Goal: Find specific page/section: Find specific page/section

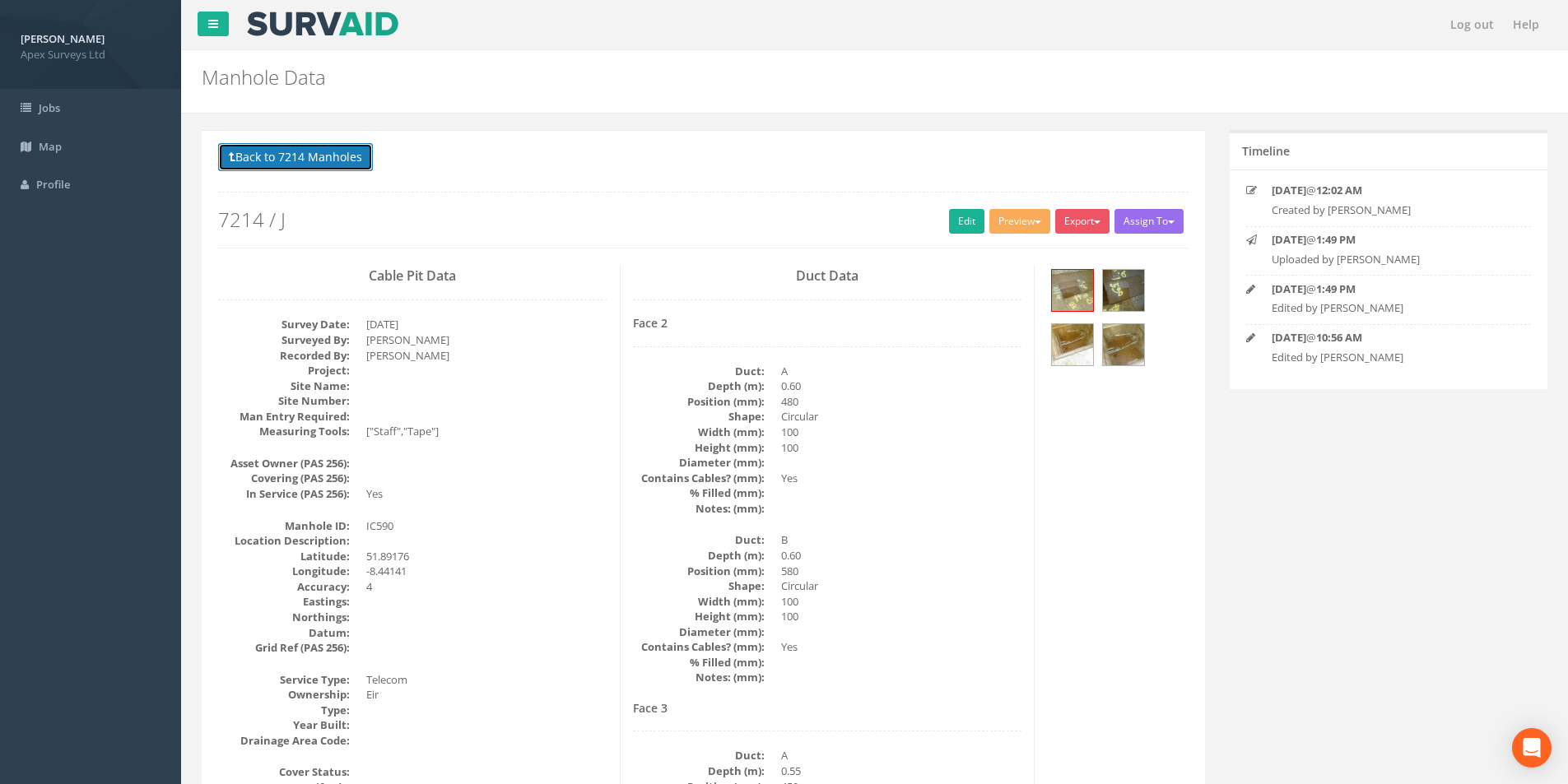
click at [261, 171] on button "Back to 7214 Manholes" at bounding box center [296, 157] width 155 height 28
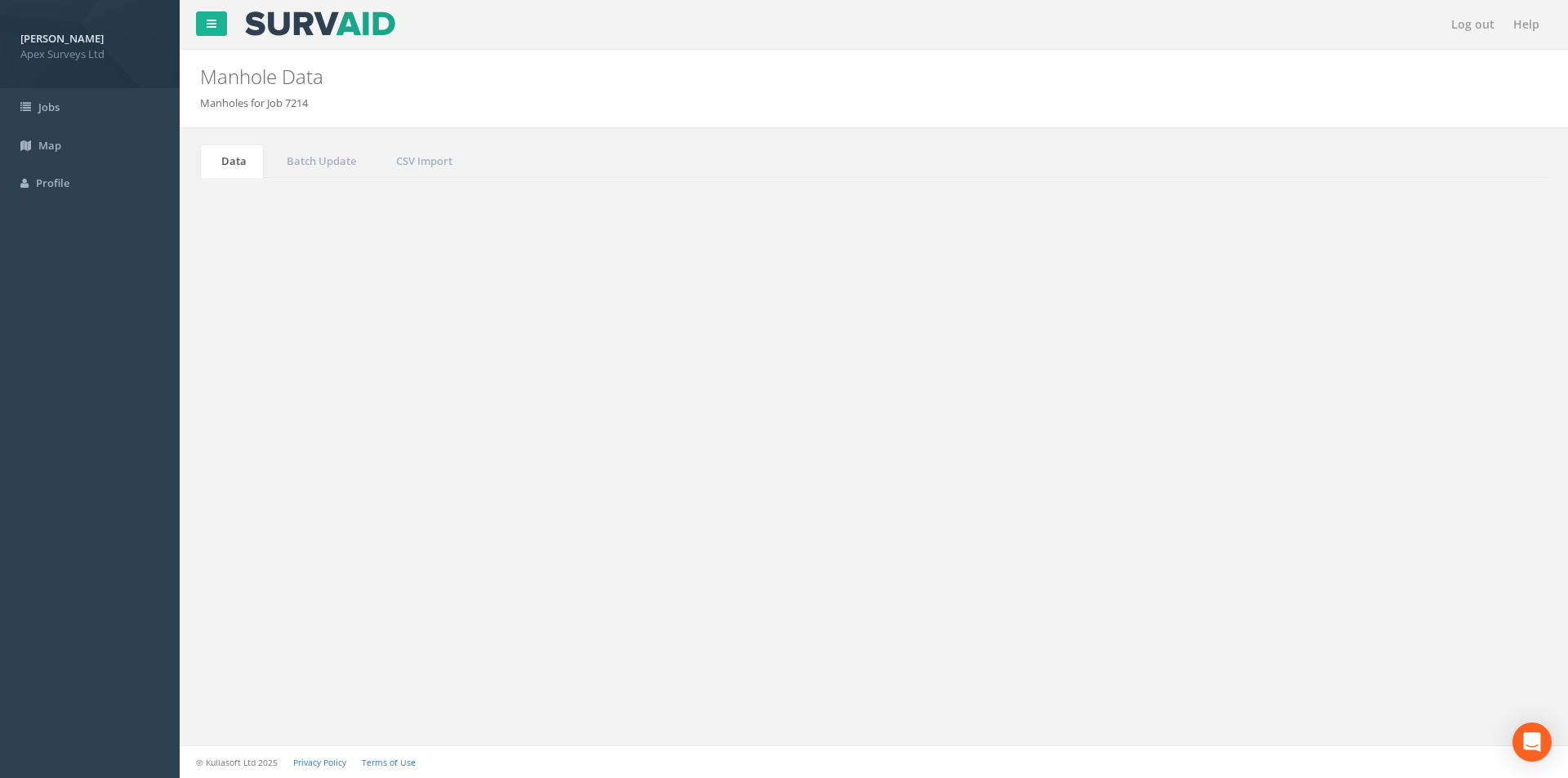
drag, startPoint x: 1413, startPoint y: 442, endPoint x: 1378, endPoint y: 446, distance: 35.2
click at [1378, 446] on label "Search: 590" at bounding box center [1436, 439] width 191 height 24
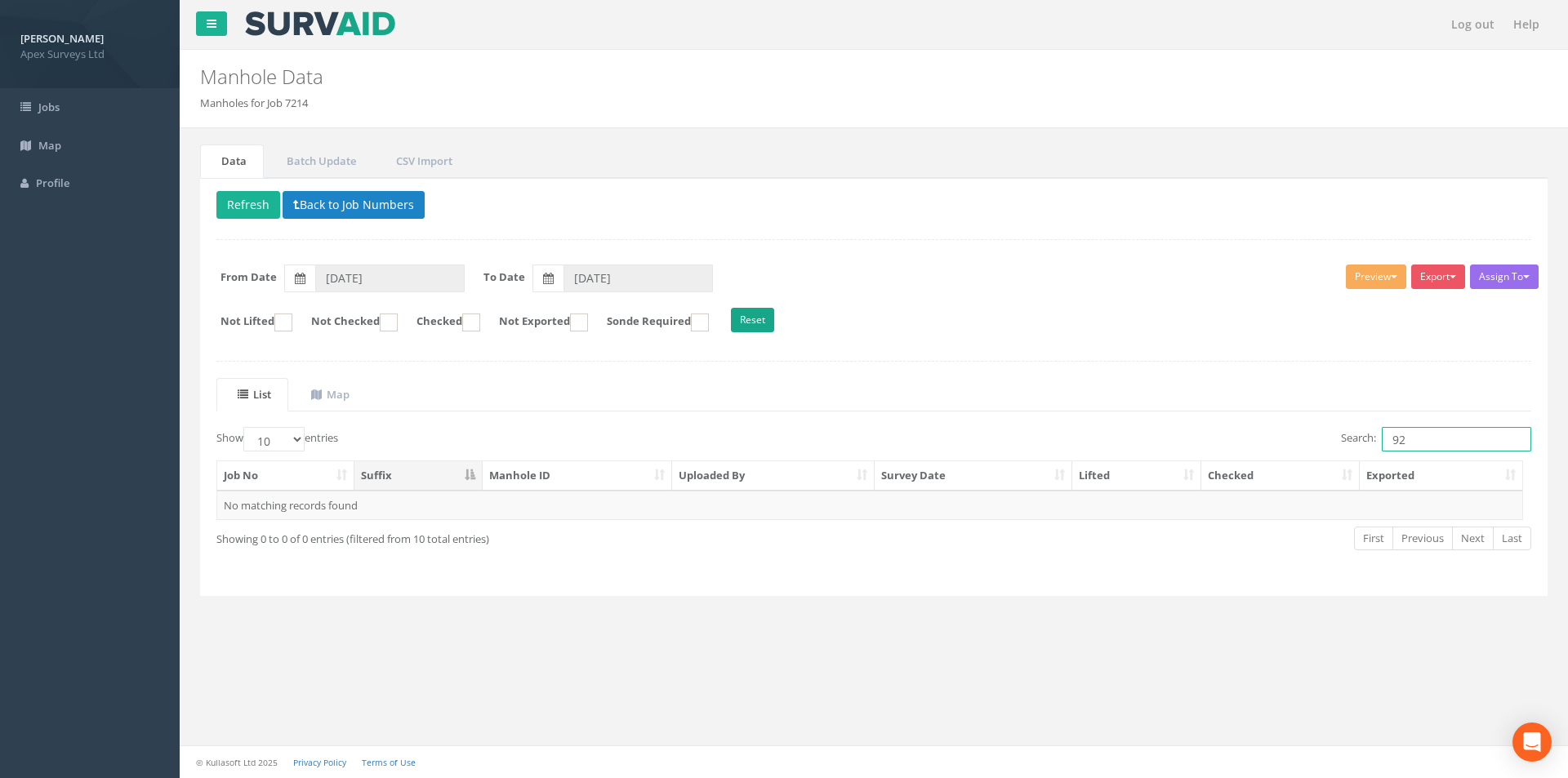
type input "92"
click at [774, 321] on button "Reset" at bounding box center [752, 320] width 44 height 24
click at [251, 201] on button "Refresh" at bounding box center [249, 205] width 64 height 28
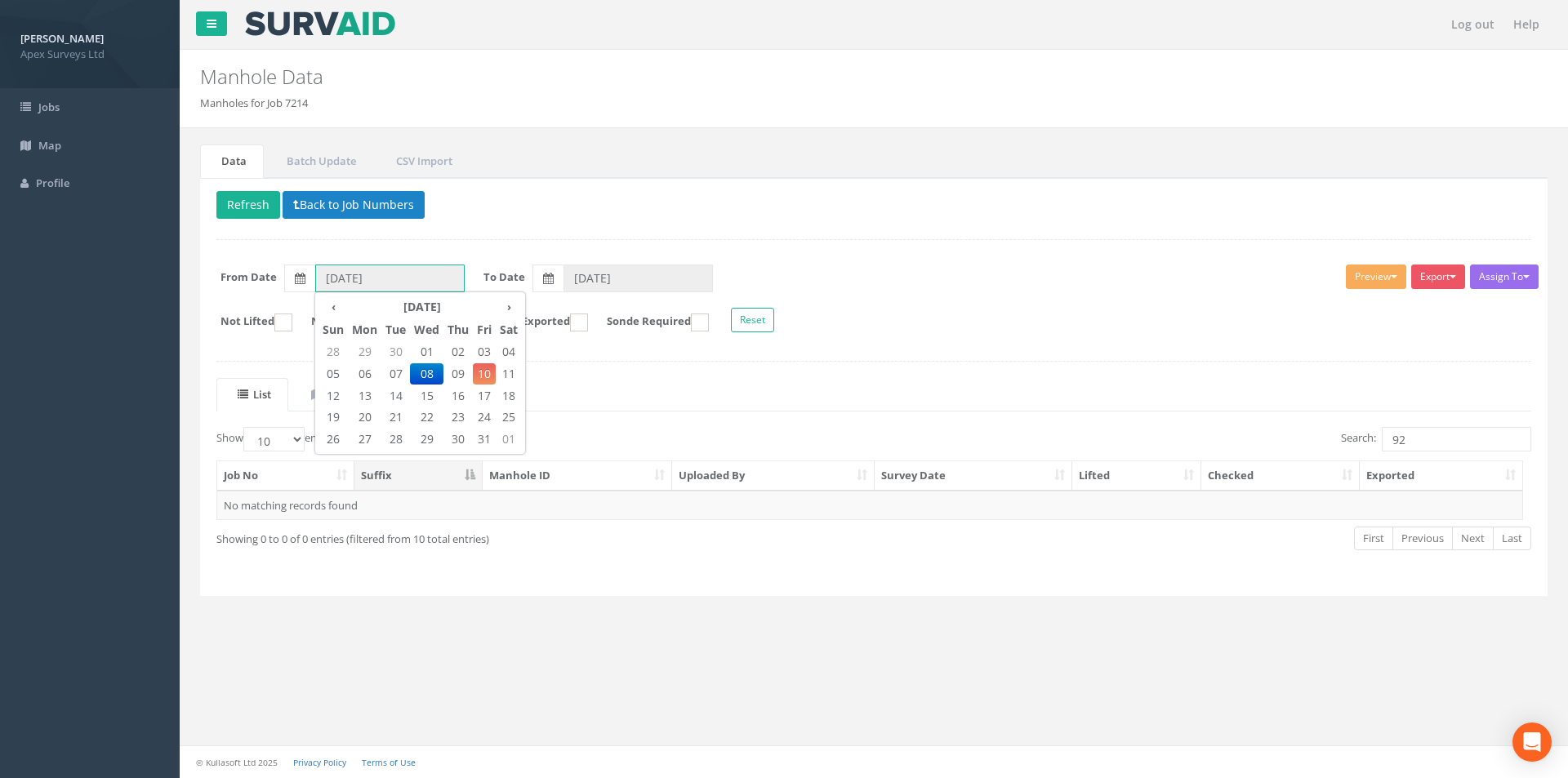
click at [352, 281] on input "[DATE]" at bounding box center [390, 278] width 150 height 28
click at [321, 375] on span "05" at bounding box center [333, 374] width 29 height 21
type input "[DATE]"
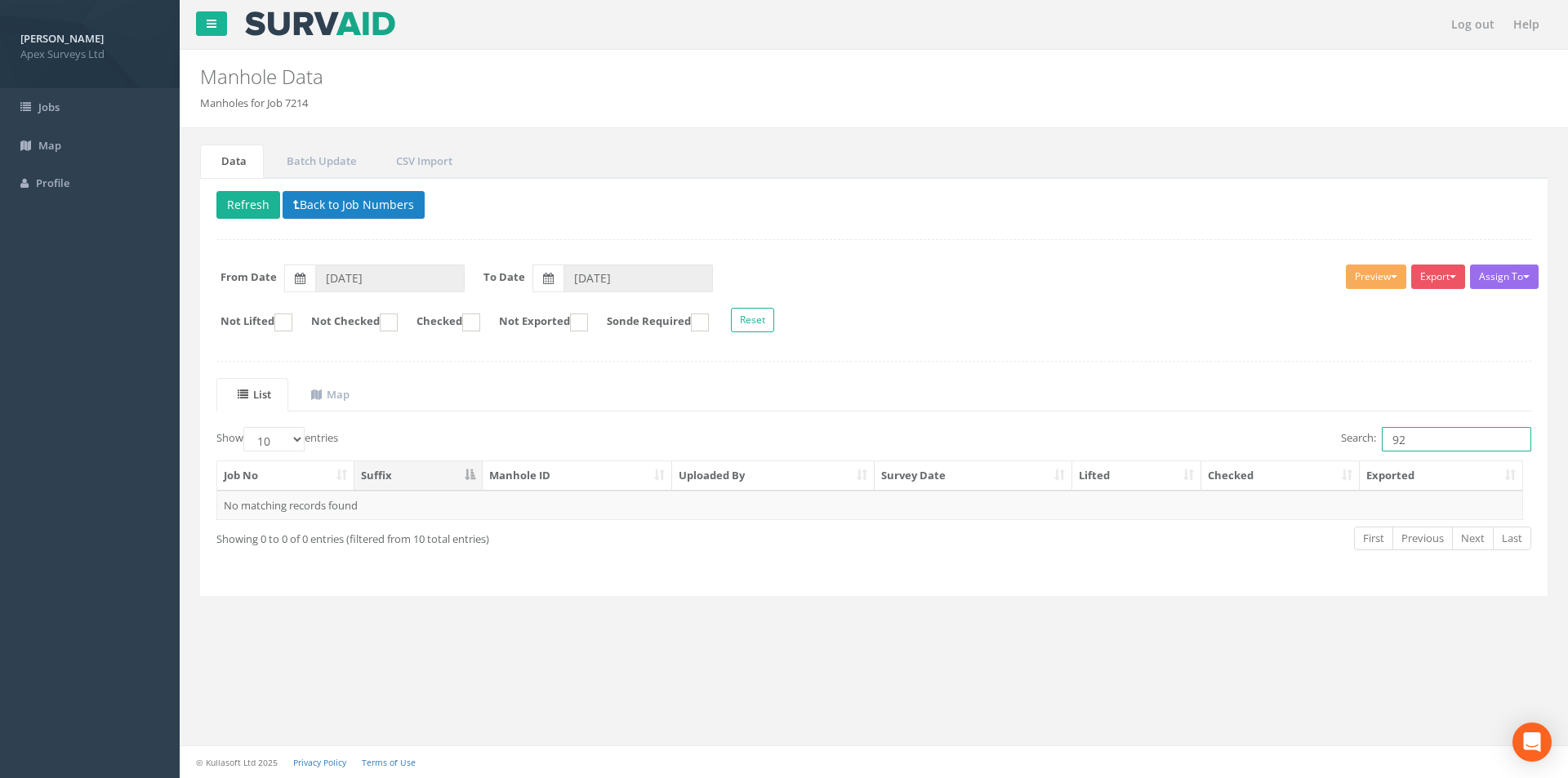
click at [1427, 436] on input "92" at bounding box center [1456, 439] width 150 height 24
drag, startPoint x: 1405, startPoint y: 442, endPoint x: 1371, endPoint y: 448, distance: 34.5
click at [1371, 448] on label "Search: 92" at bounding box center [1436, 439] width 191 height 24
type input "3"
type input "243"
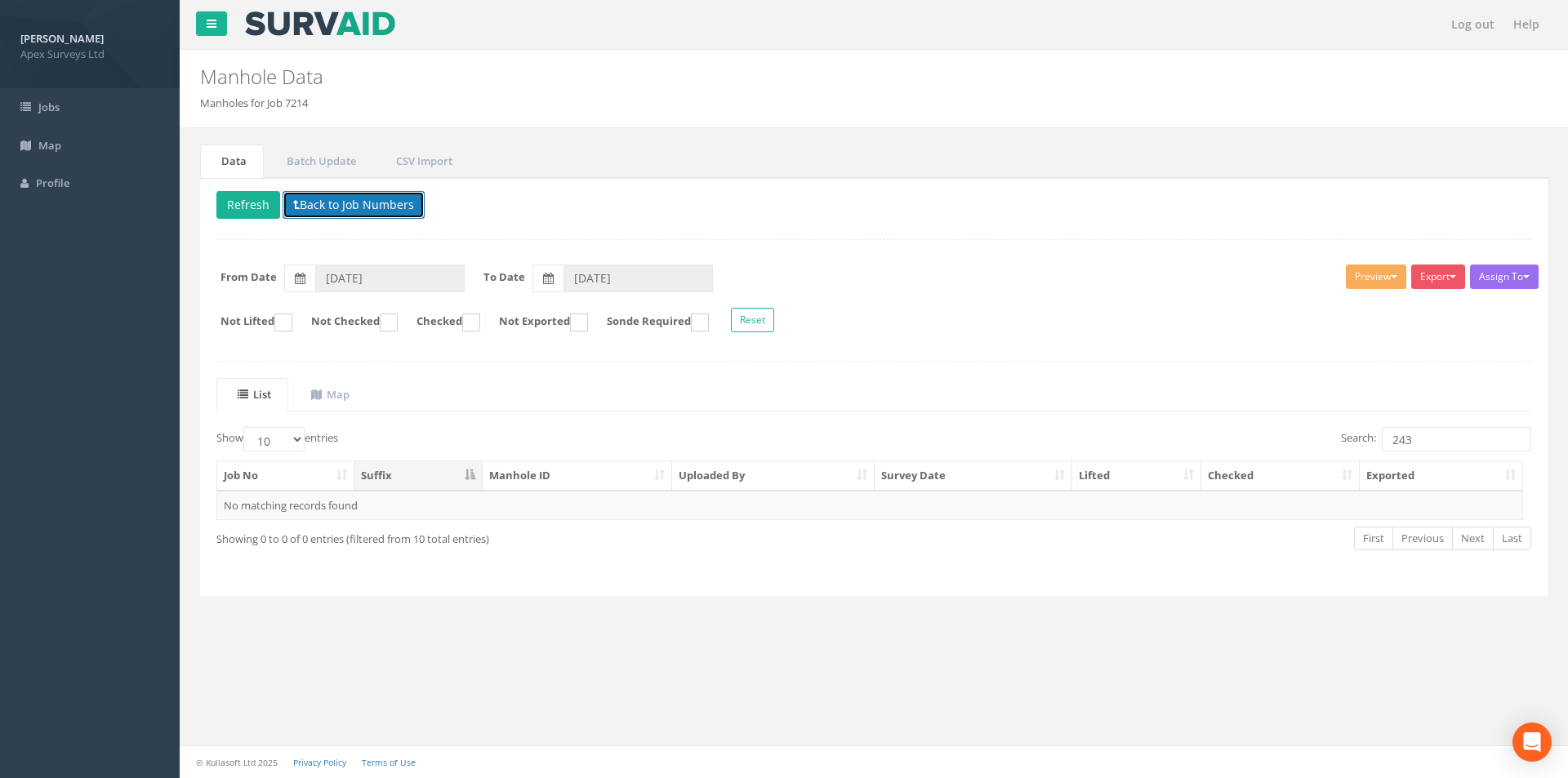
click at [390, 210] on button "Back to Job Numbers" at bounding box center [354, 205] width 142 height 28
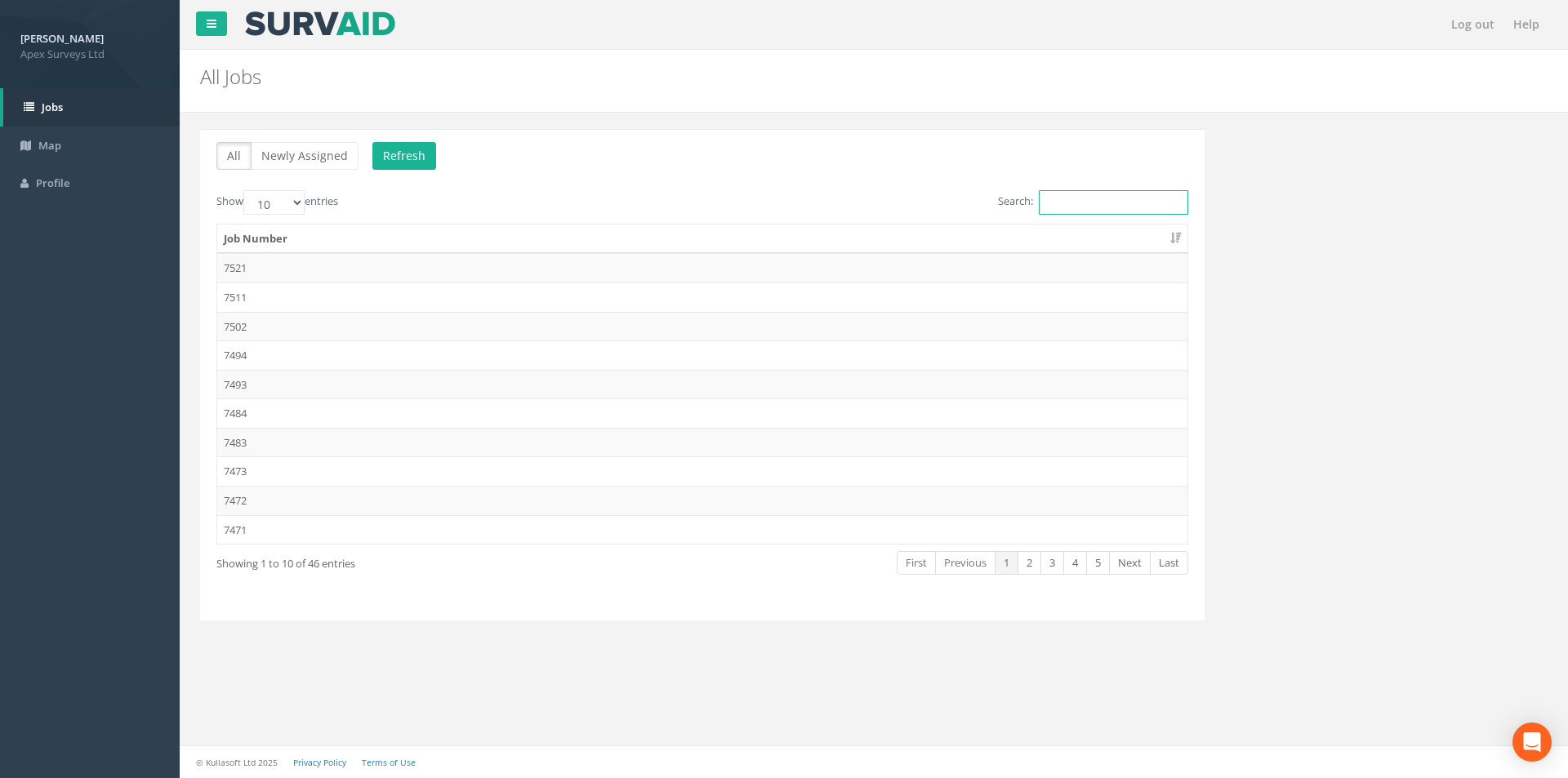
click at [1070, 203] on input "Search:" at bounding box center [1113, 202] width 150 height 24
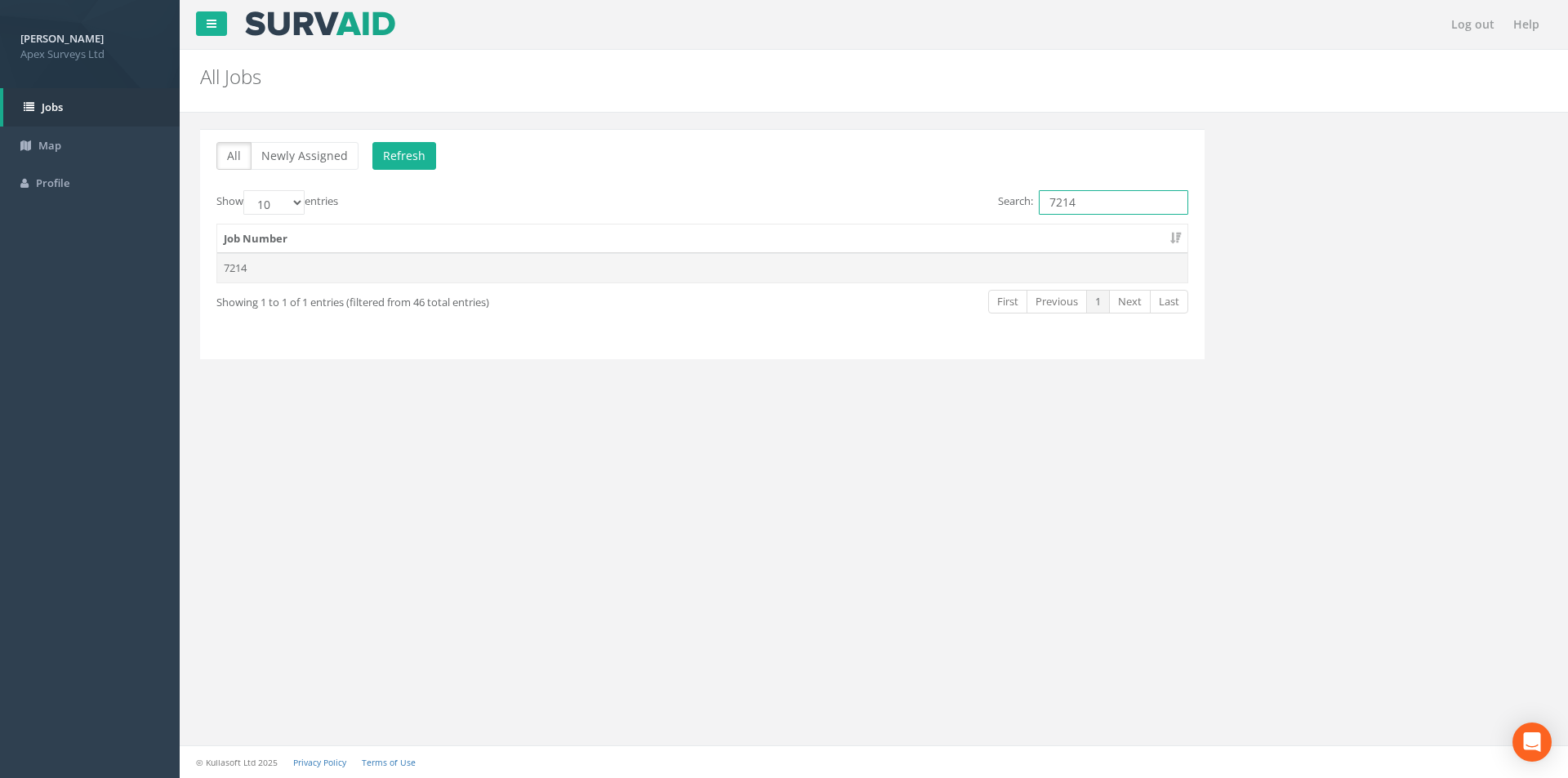
type input "7214"
click at [352, 275] on td "7214" at bounding box center [702, 267] width 970 height 29
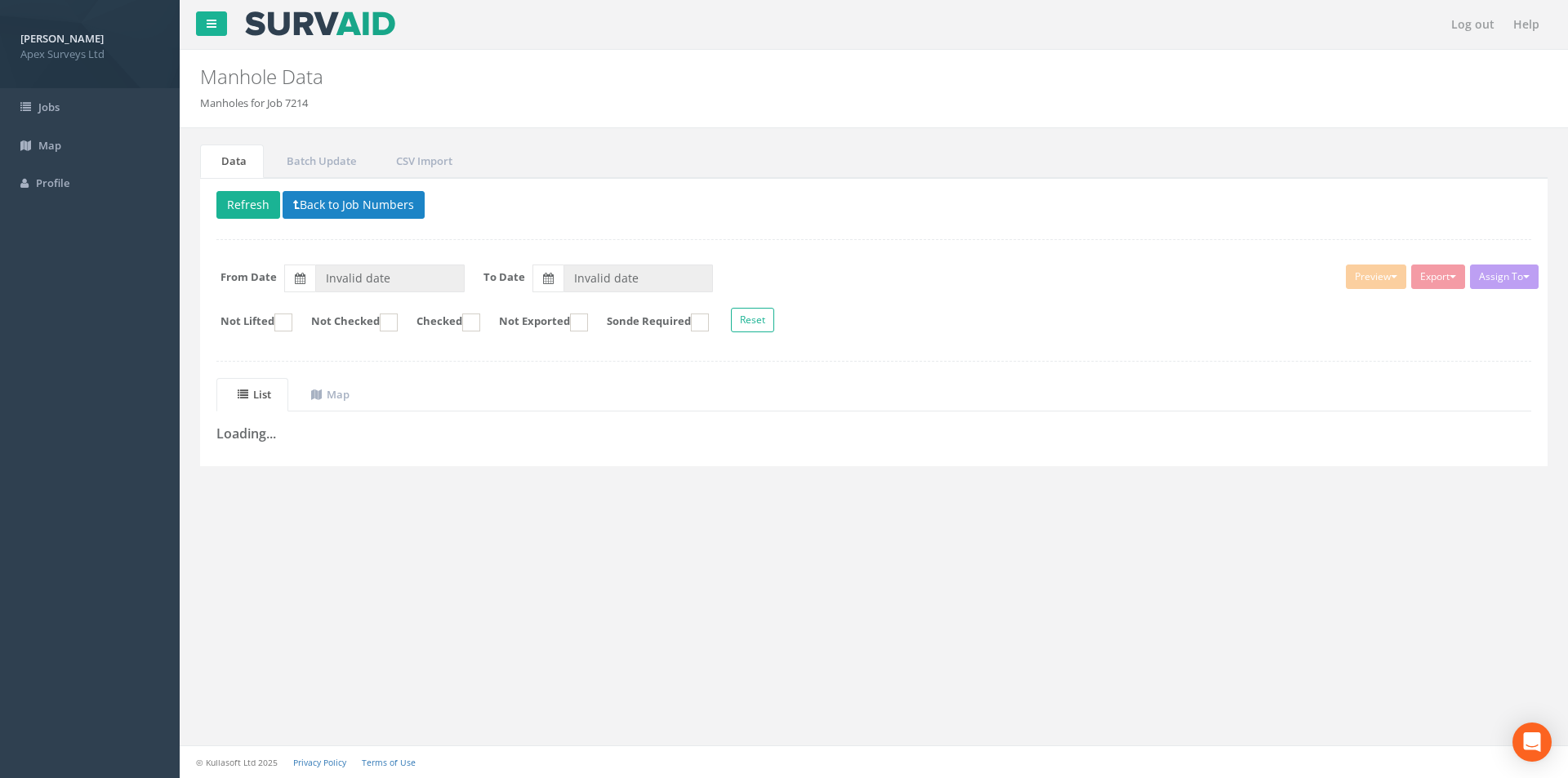
type input "[DATE]"
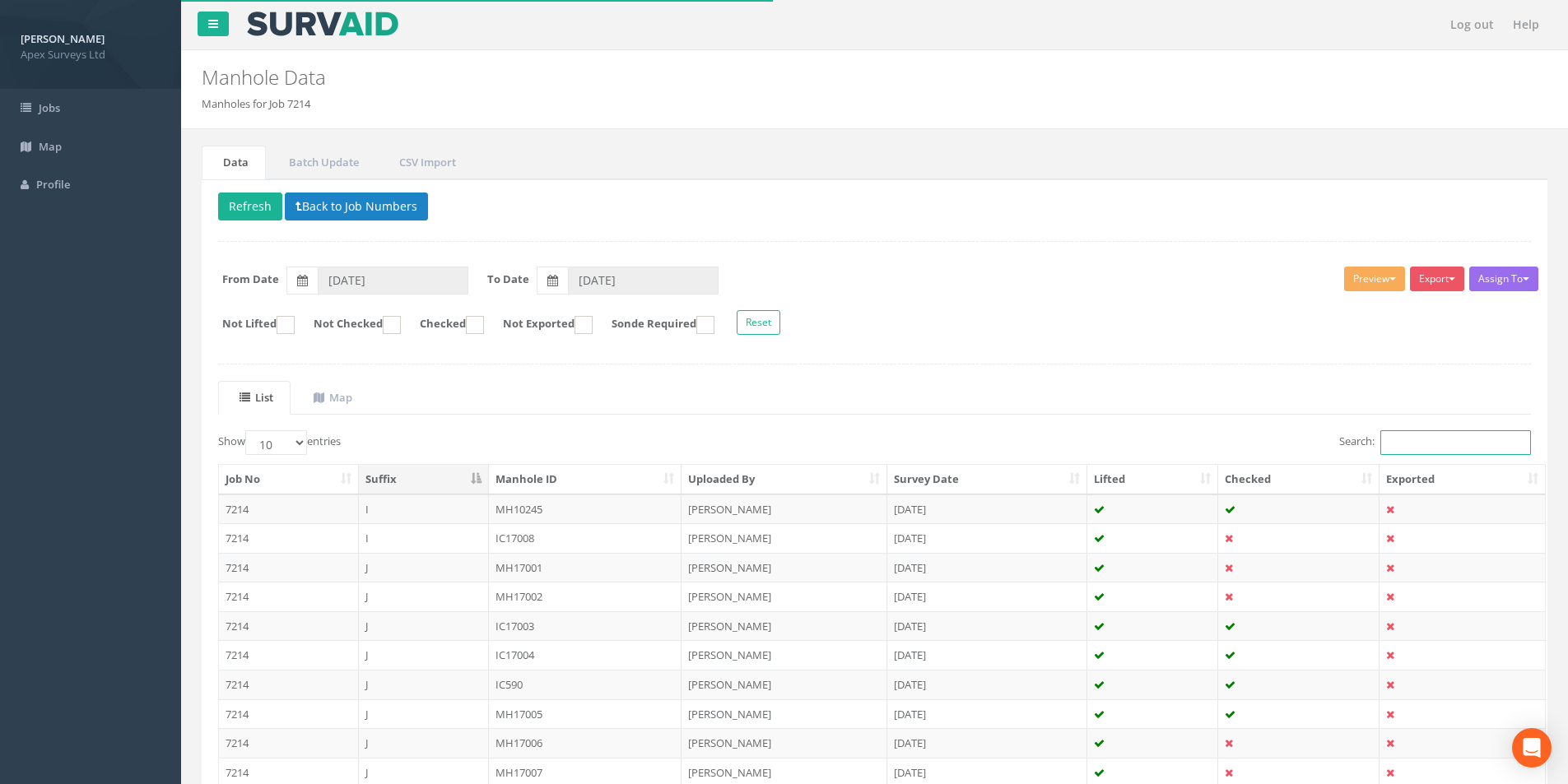
click at [1437, 443] on input "Search:" at bounding box center [1456, 442] width 151 height 24
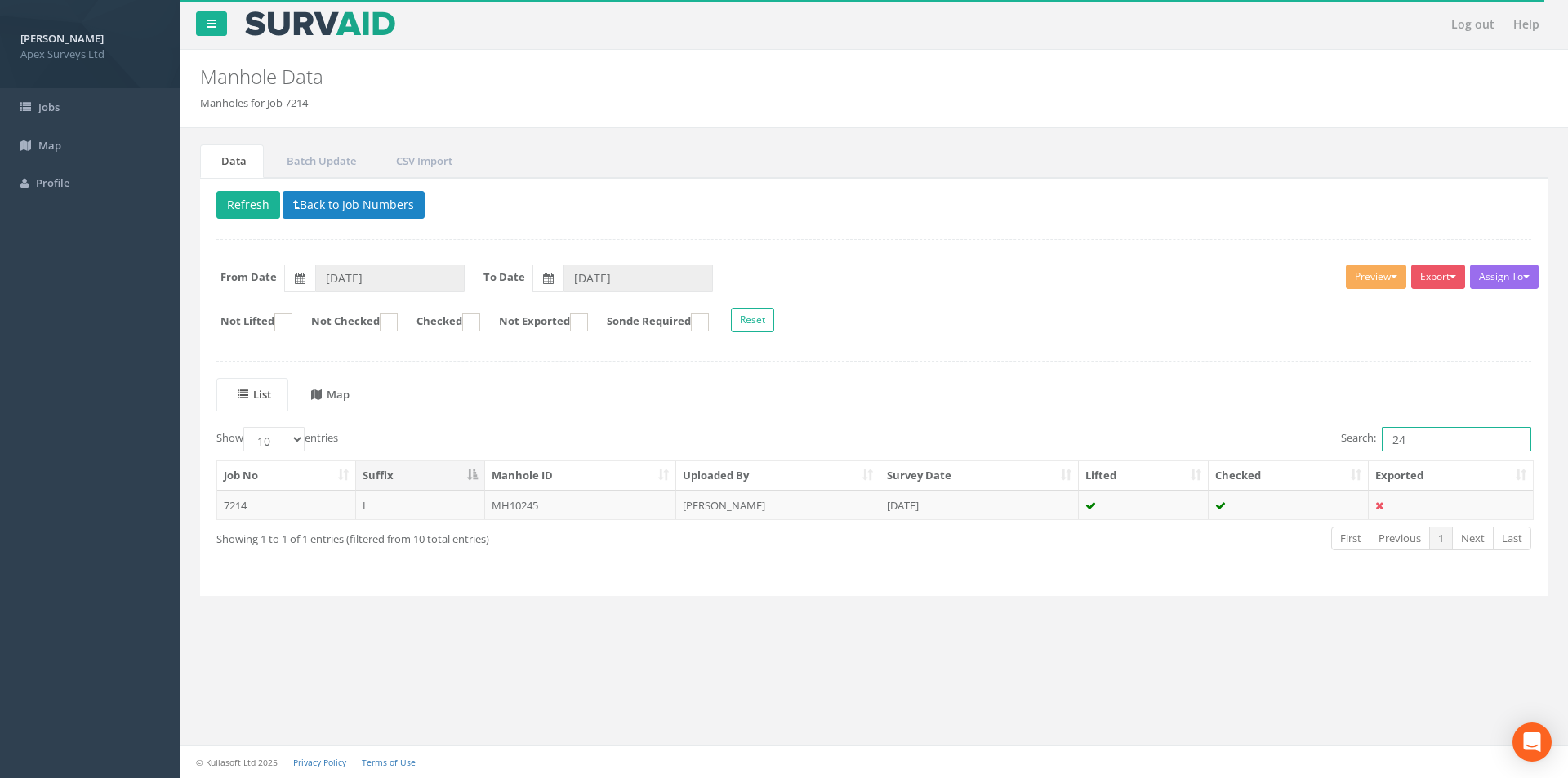
type input "24"
click at [320, 390] on icon at bounding box center [316, 395] width 11 height 11
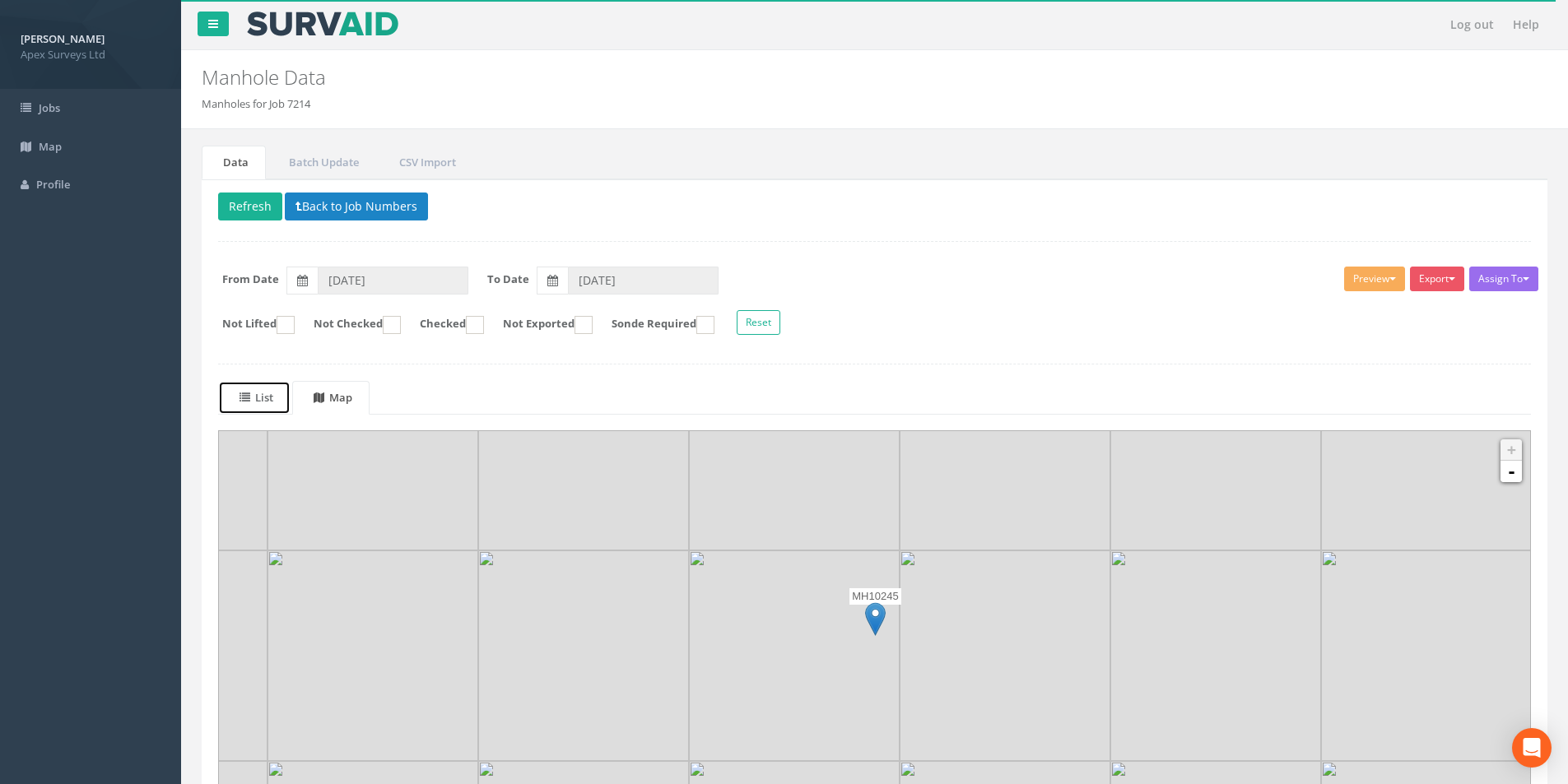
click at [260, 398] on uib-tab-heading "List" at bounding box center [256, 397] width 33 height 15
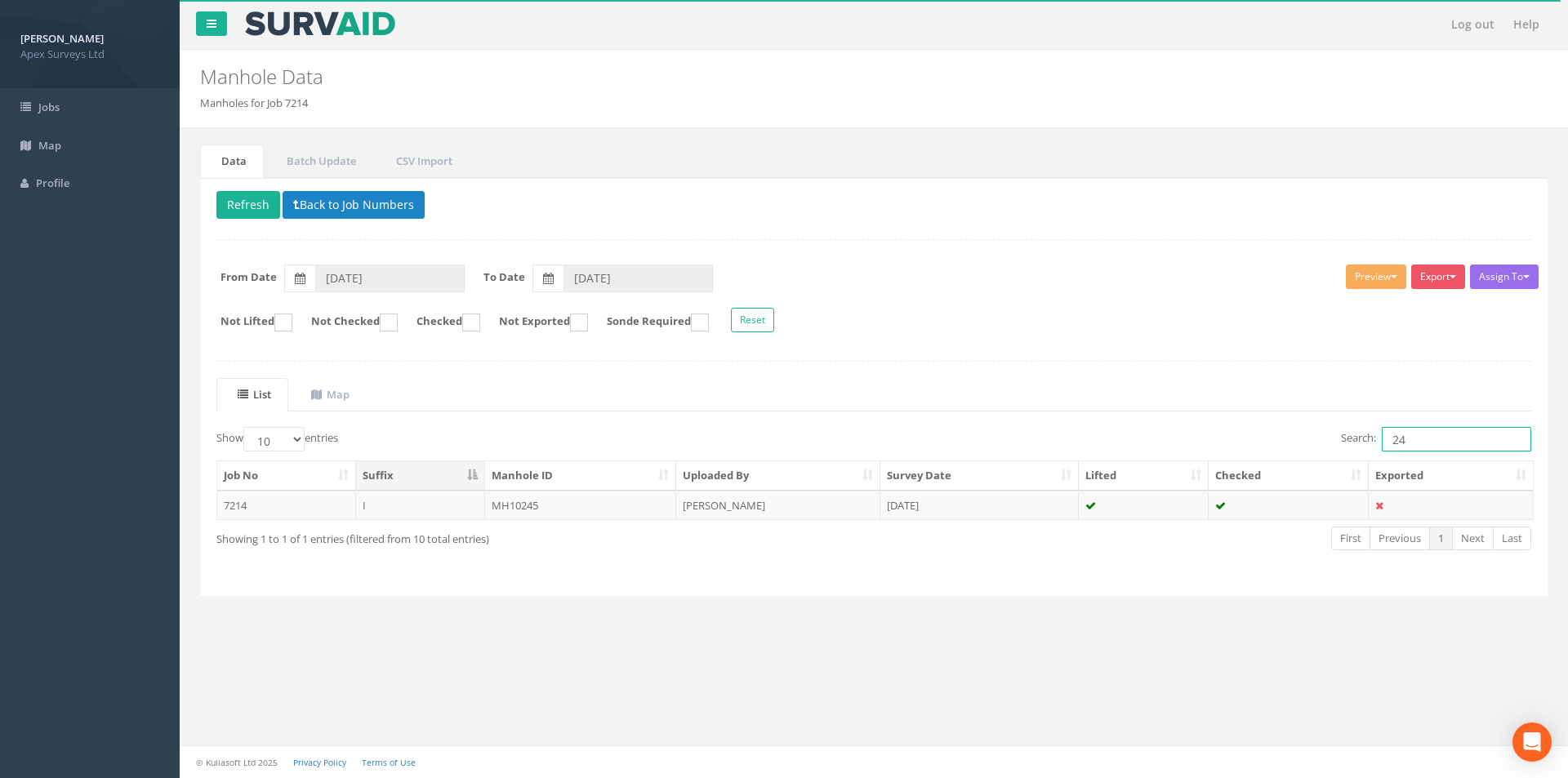
drag, startPoint x: 1416, startPoint y: 442, endPoint x: 1359, endPoint y: 441, distance: 57.0
click at [1359, 441] on label "Search: 24" at bounding box center [1436, 439] width 191 height 24
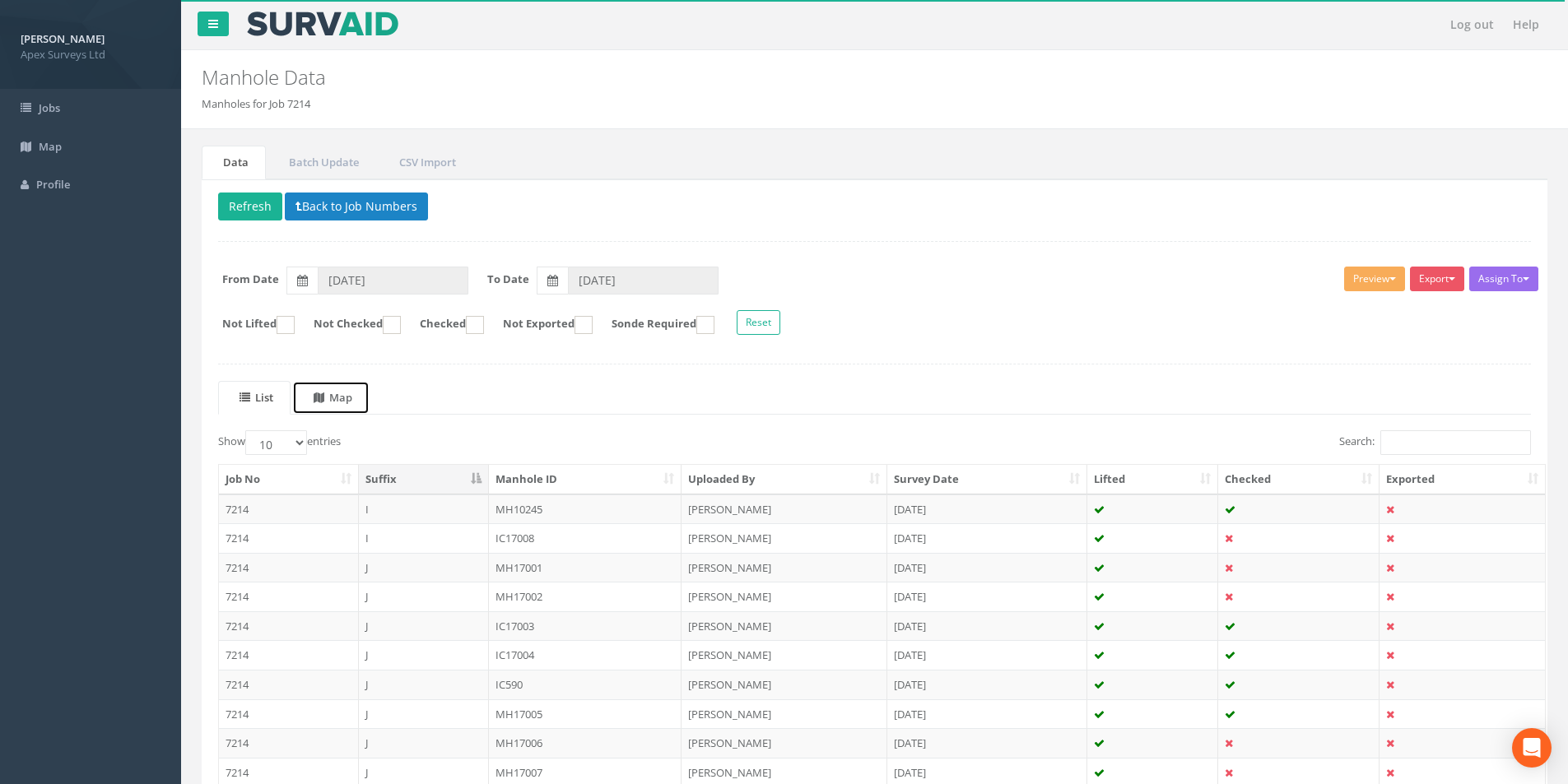
click at [369, 402] on link "Map" at bounding box center [330, 398] width 77 height 33
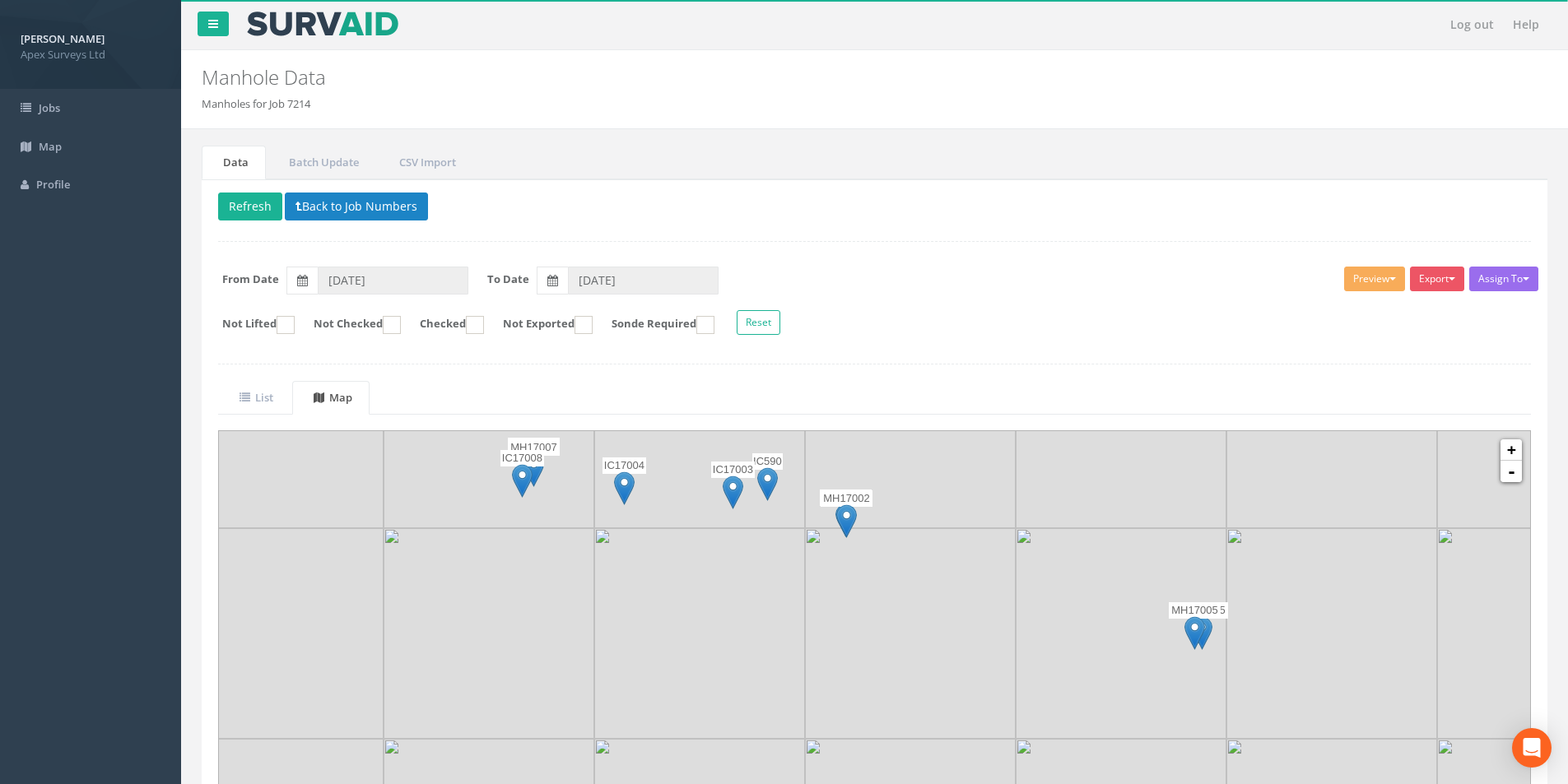
drag, startPoint x: 879, startPoint y: 672, endPoint x: 867, endPoint y: 598, distance: 75.0
click at [867, 598] on img at bounding box center [909, 633] width 211 height 211
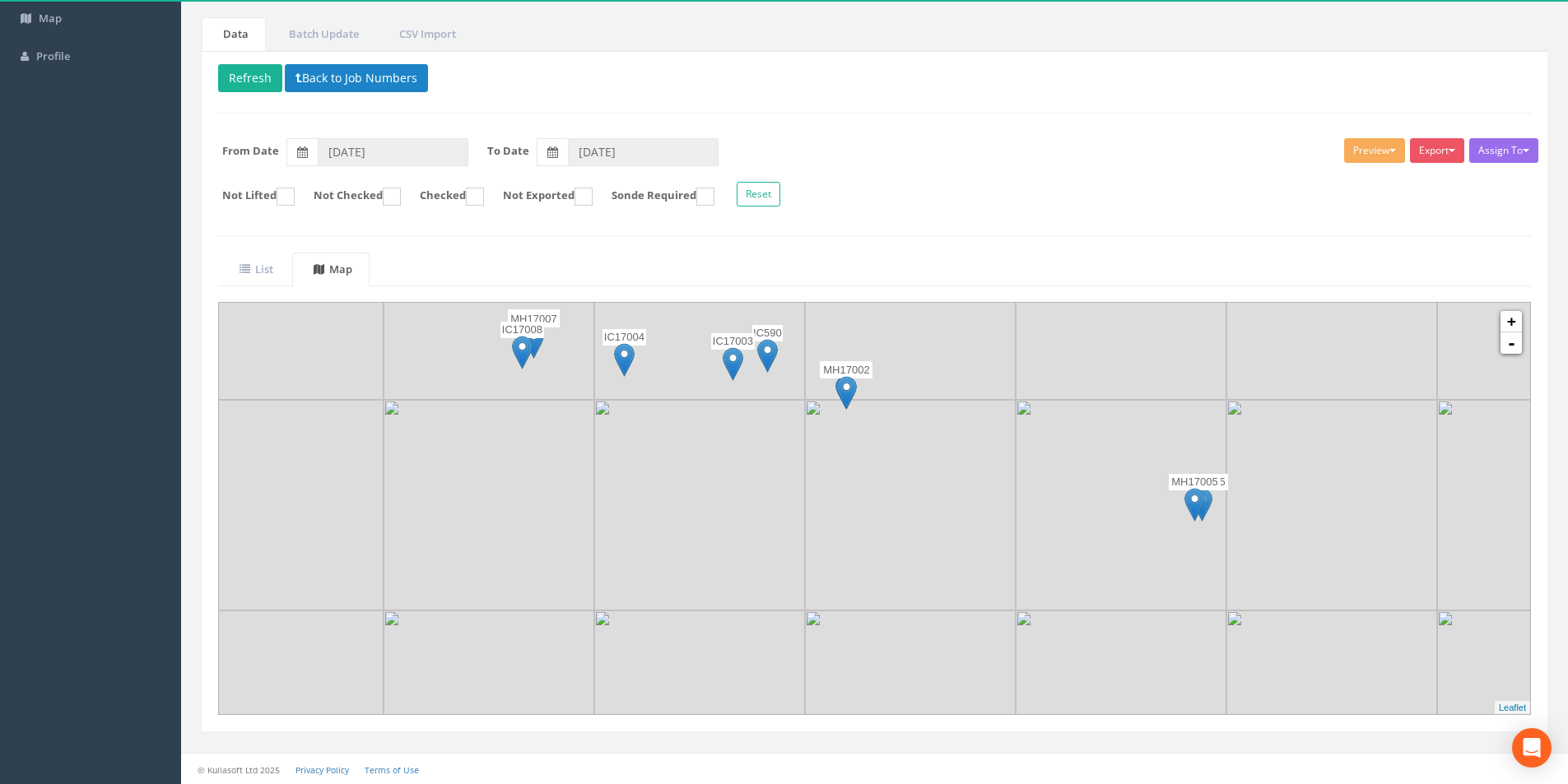
scroll to position [129, 0]
click at [1514, 353] on link "-" at bounding box center [1511, 343] width 22 height 22
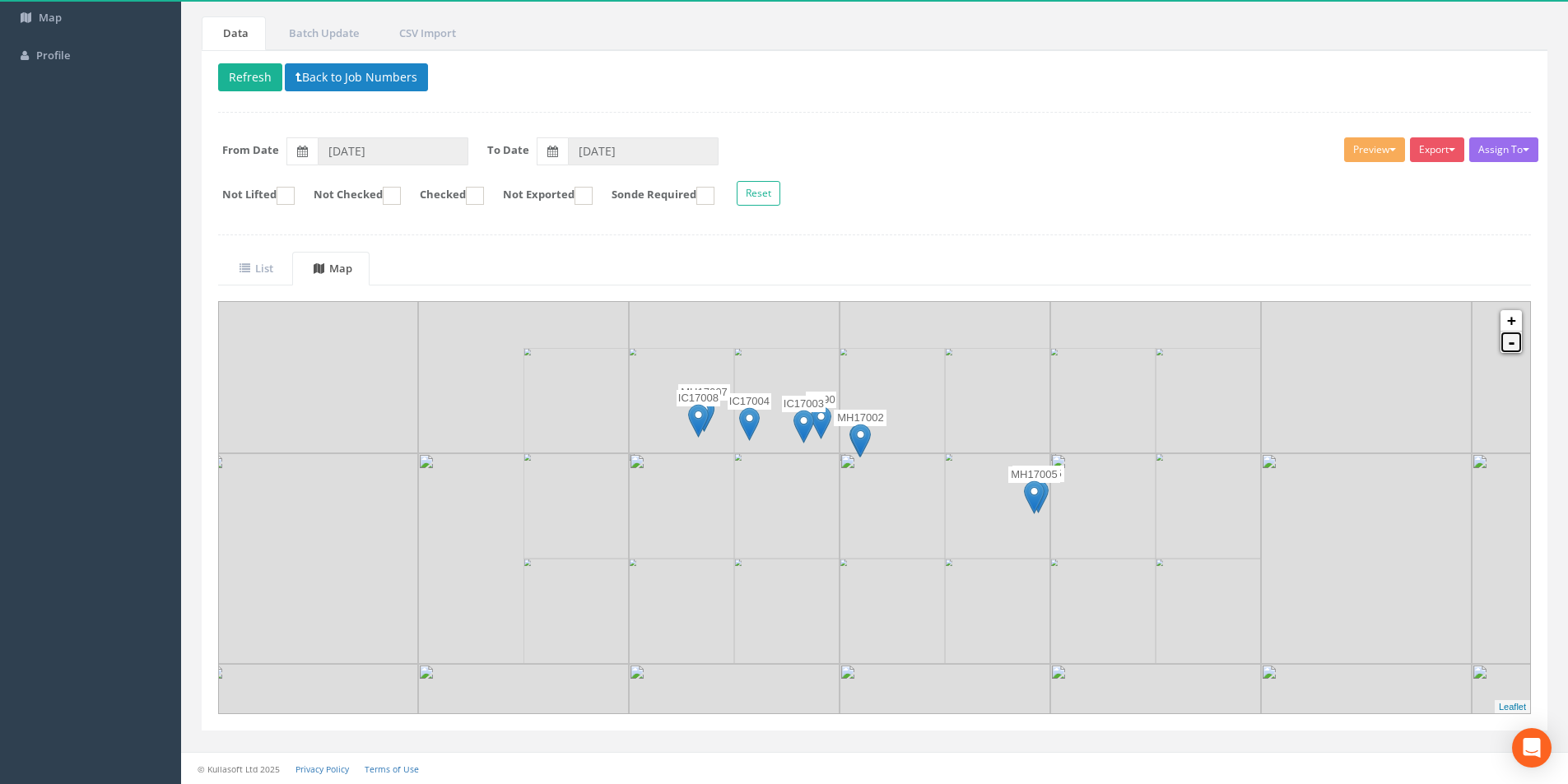
click at [1514, 353] on link "-" at bounding box center [1511, 343] width 22 height 22
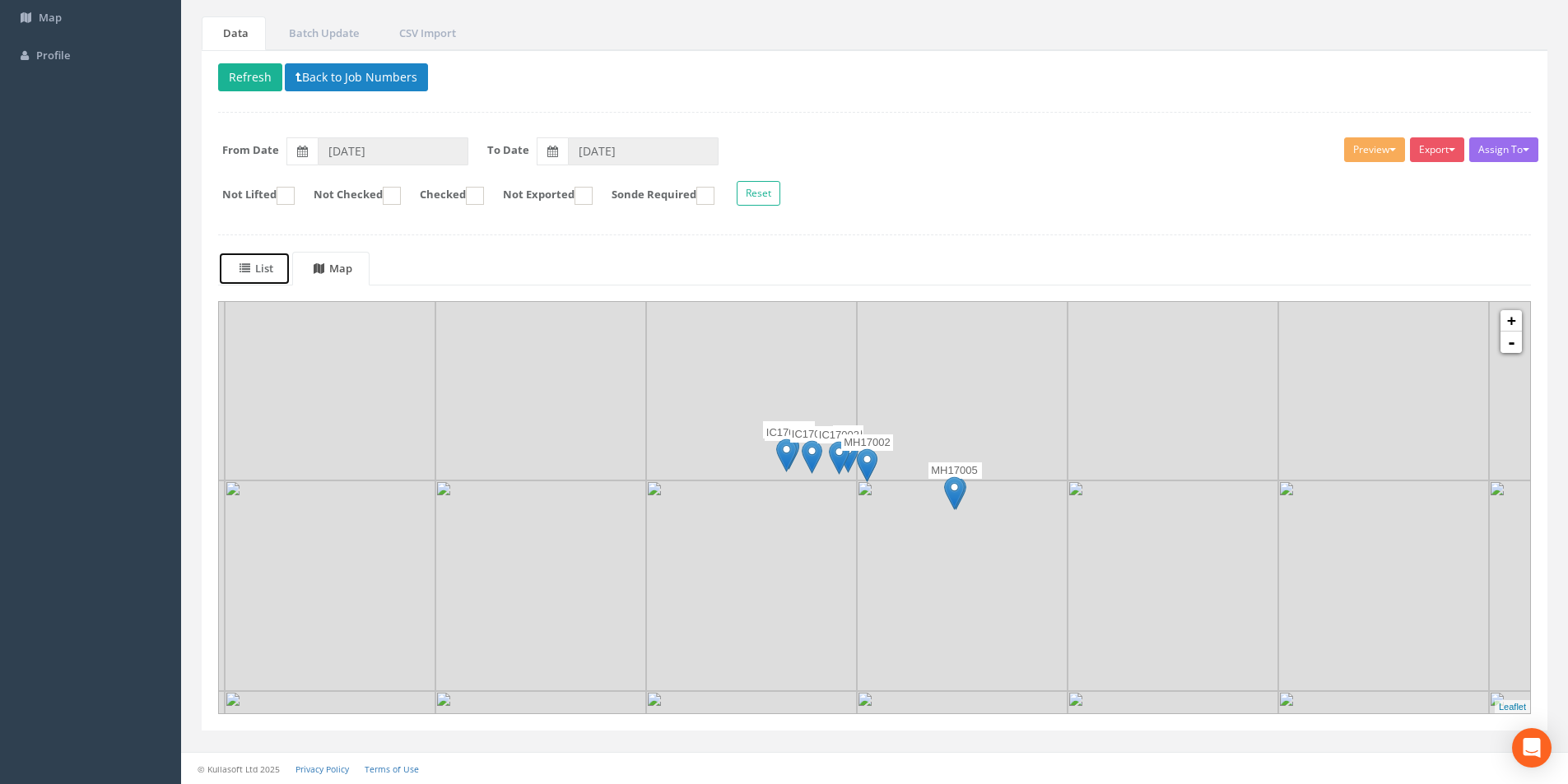
click at [272, 273] on uib-tab-heading "List" at bounding box center [256, 268] width 33 height 15
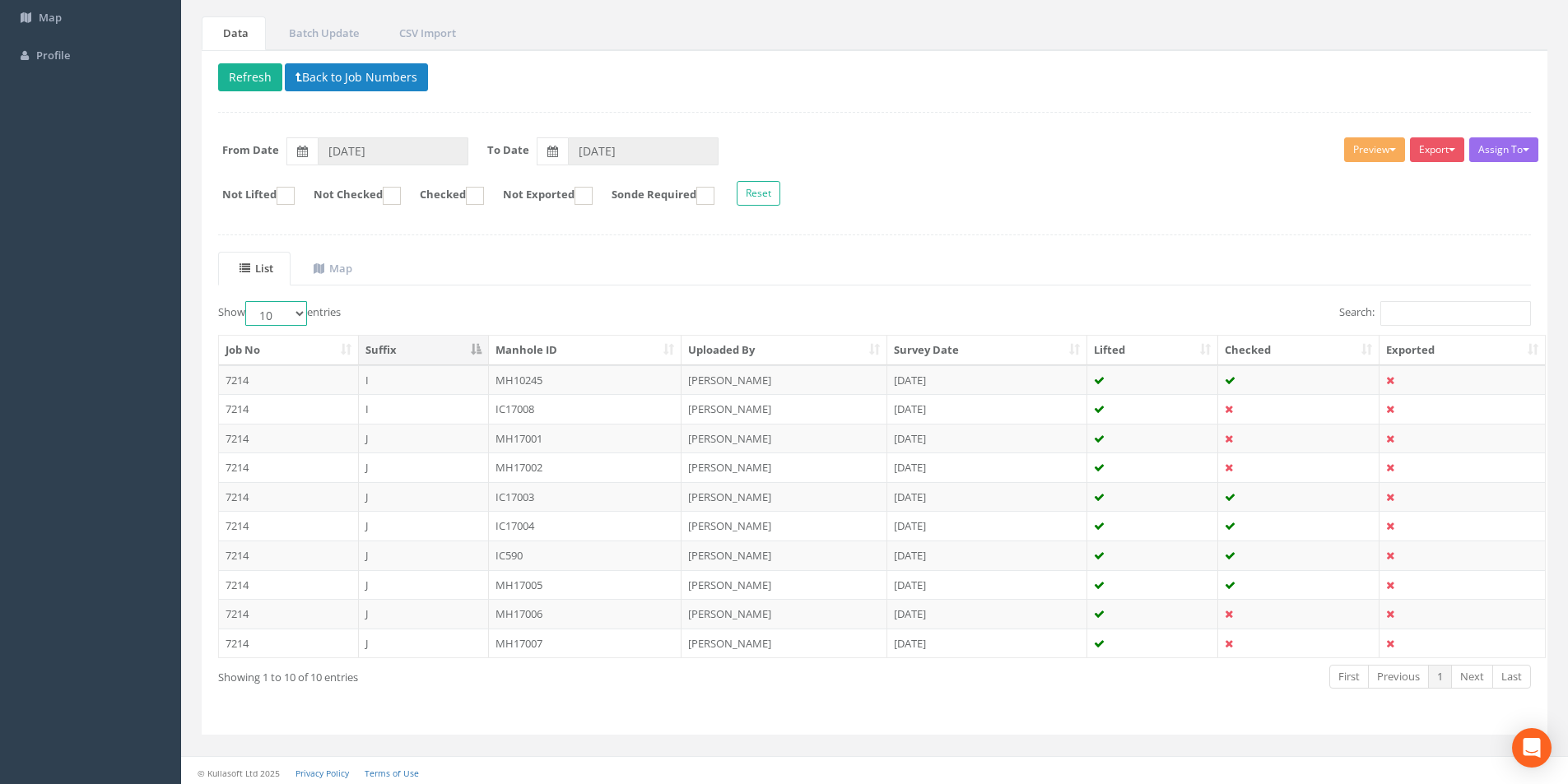
click at [290, 318] on select "10 25 50 100" at bounding box center [275, 313] width 62 height 24
select select "50"
click at [248, 301] on select "10 25 50 100" at bounding box center [275, 313] width 62 height 24
click at [311, 412] on td "7214" at bounding box center [288, 409] width 140 height 29
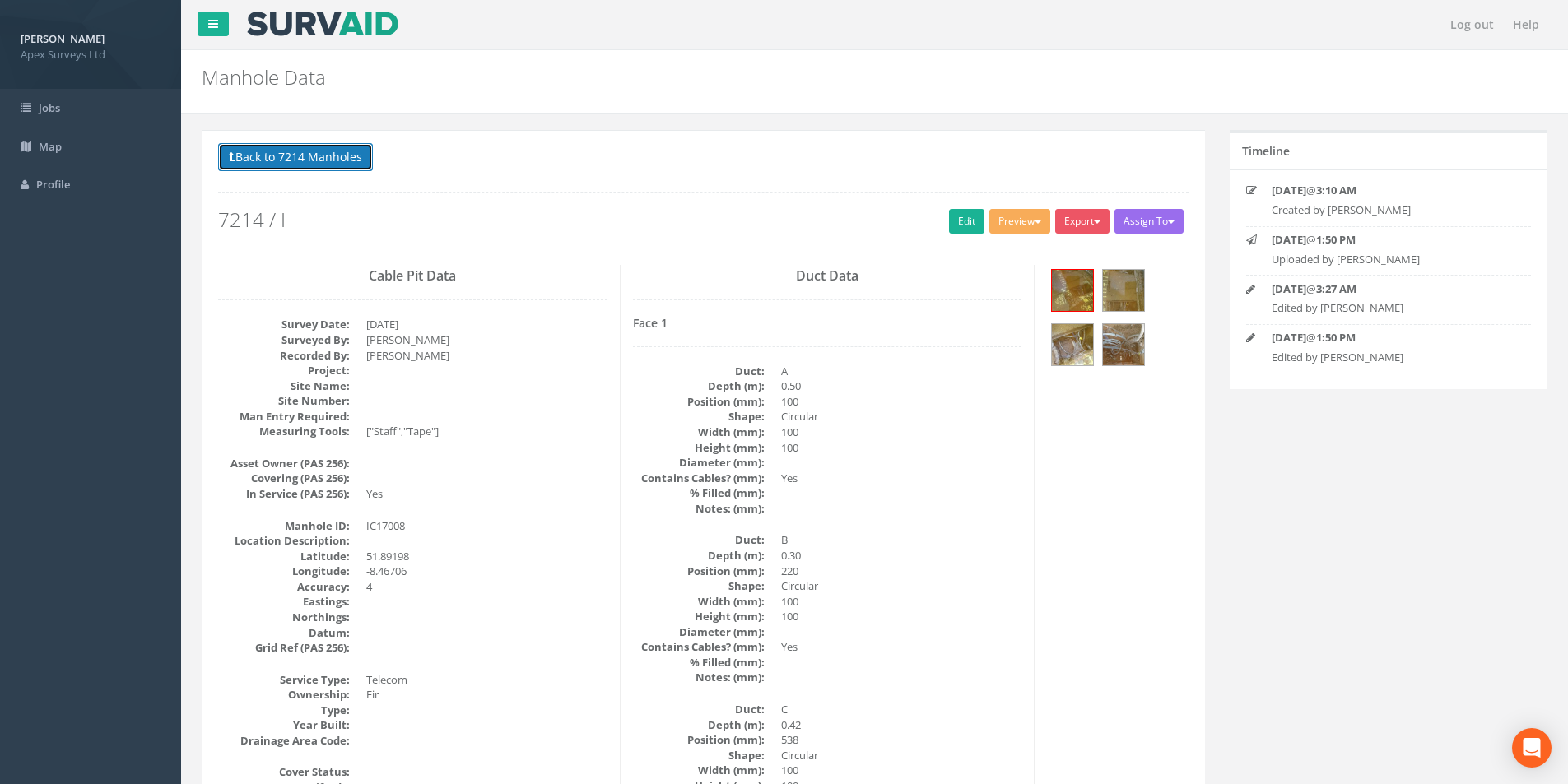
click at [265, 164] on button "Back to 7214 Manholes" at bounding box center [296, 157] width 155 height 28
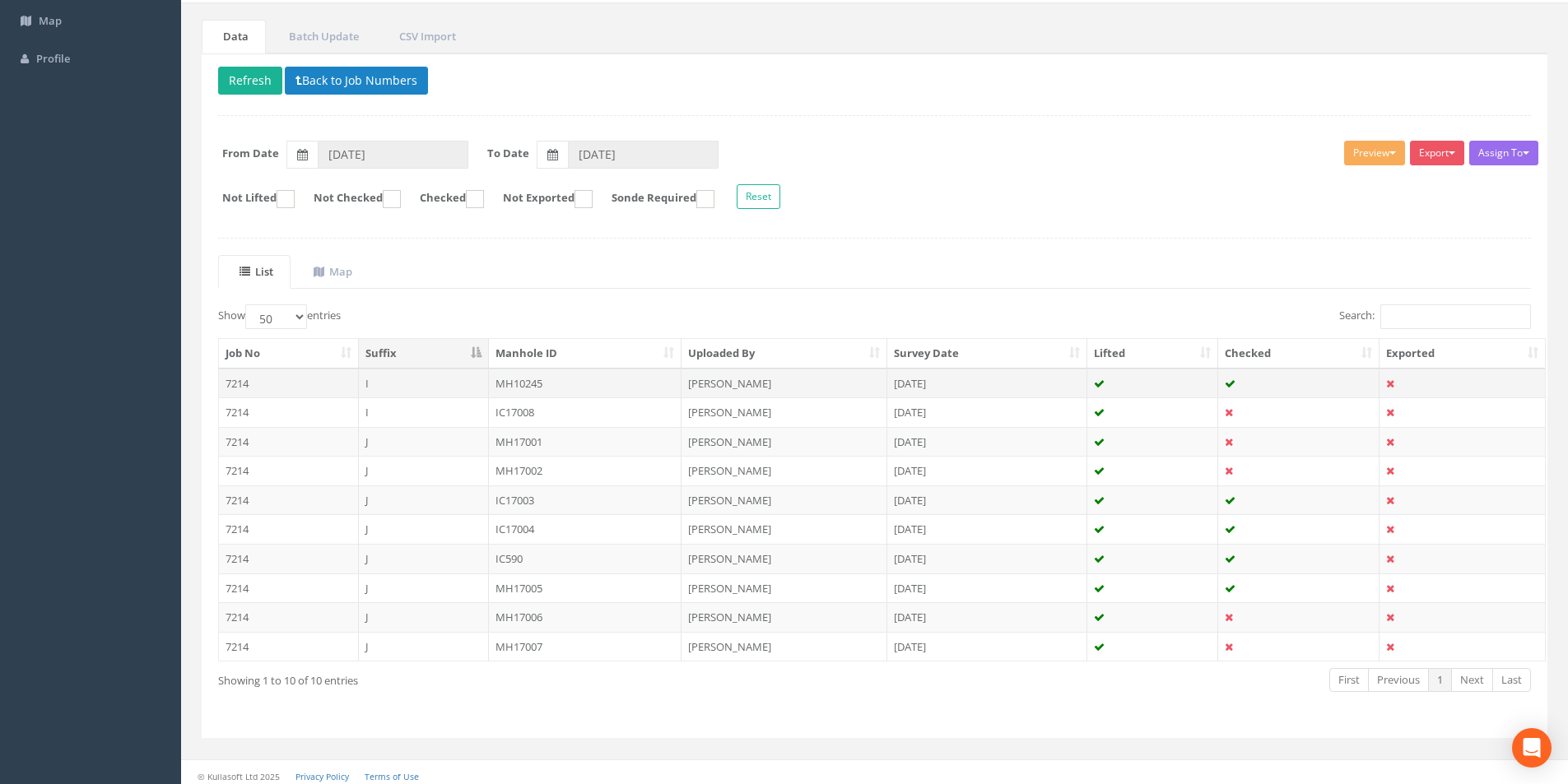
scroll to position [133, 0]
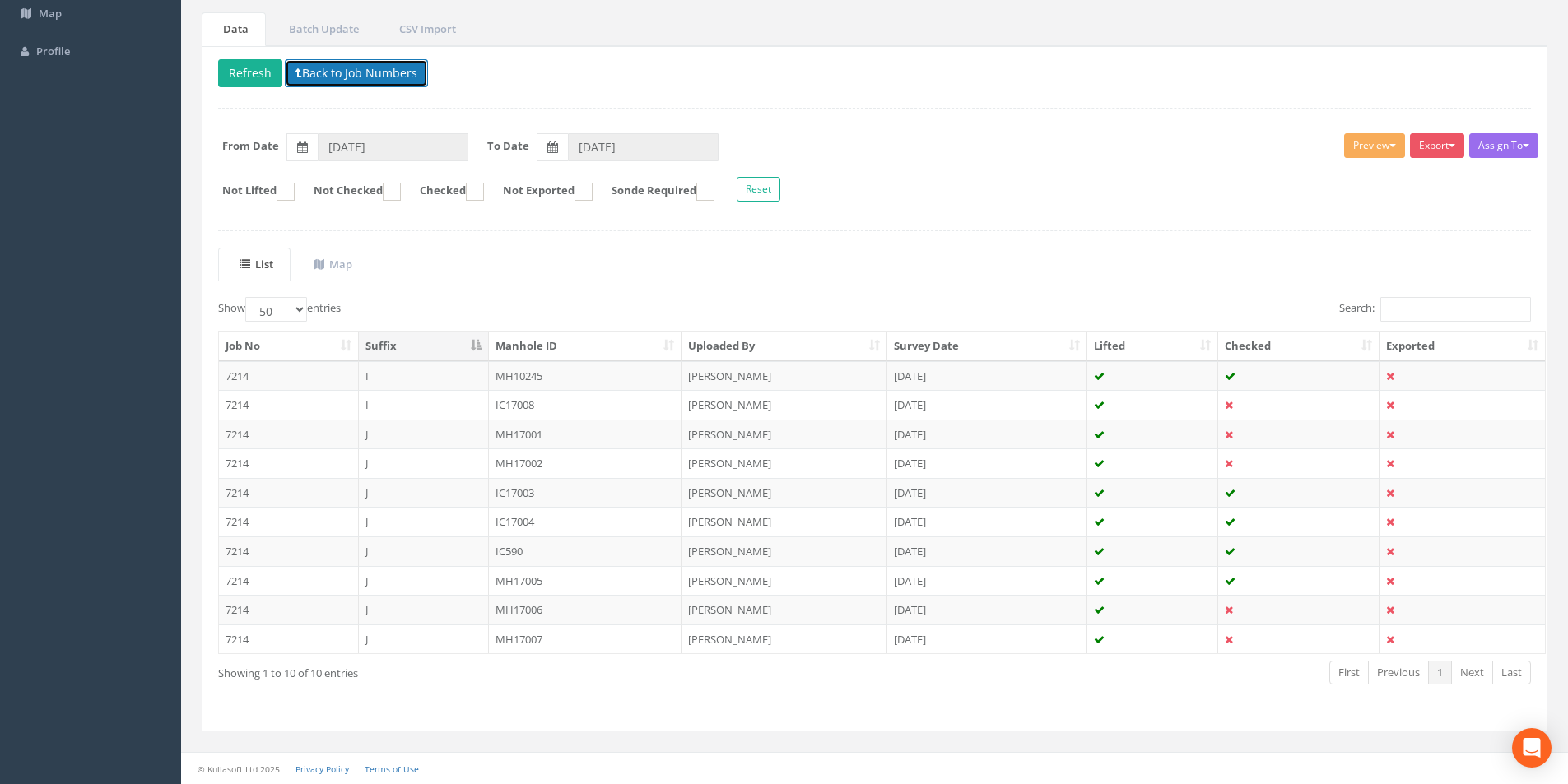
click at [388, 81] on button "Back to Job Numbers" at bounding box center [357, 73] width 143 height 28
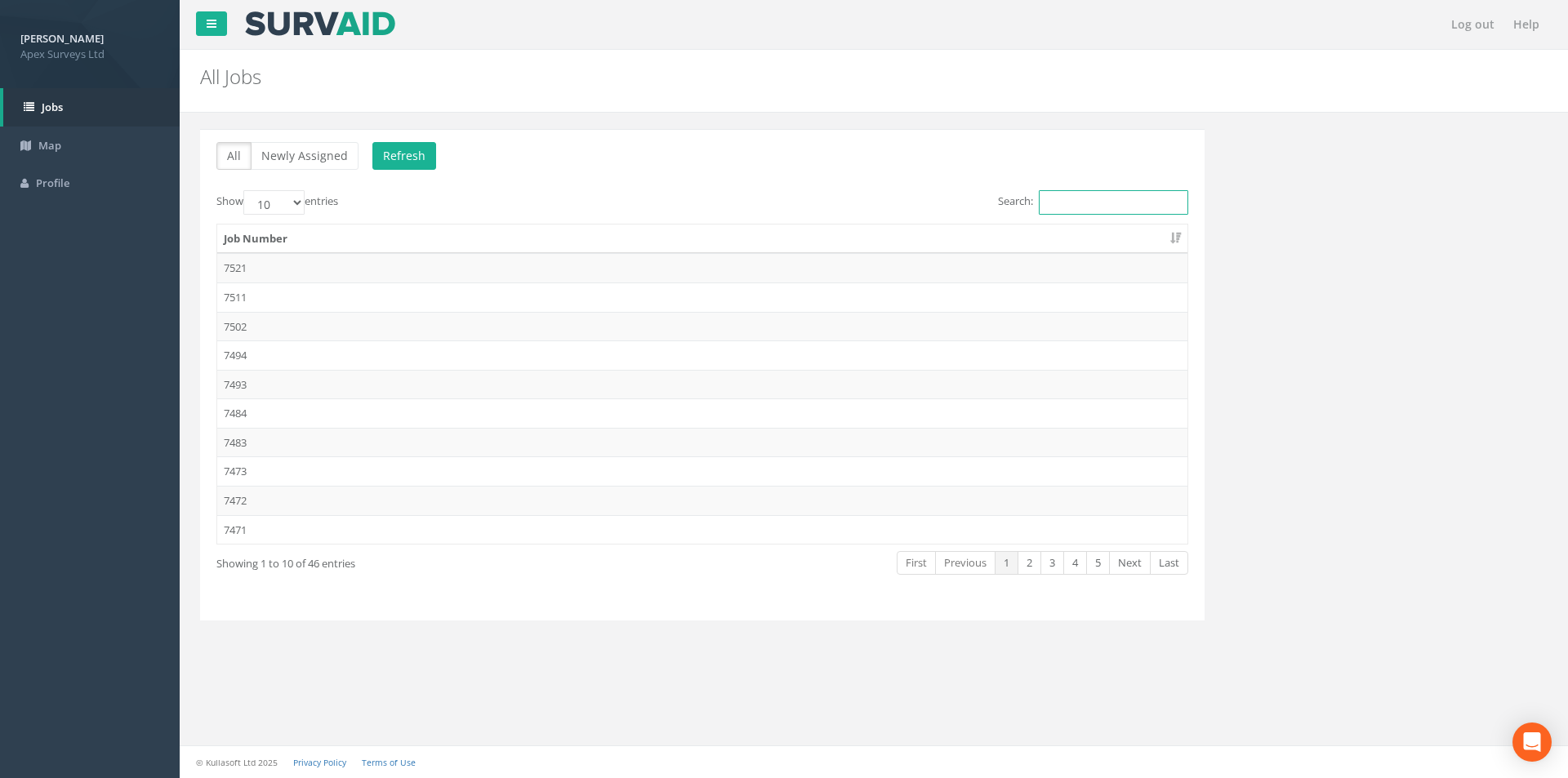
click at [1075, 205] on input "Search:" at bounding box center [1113, 202] width 150 height 24
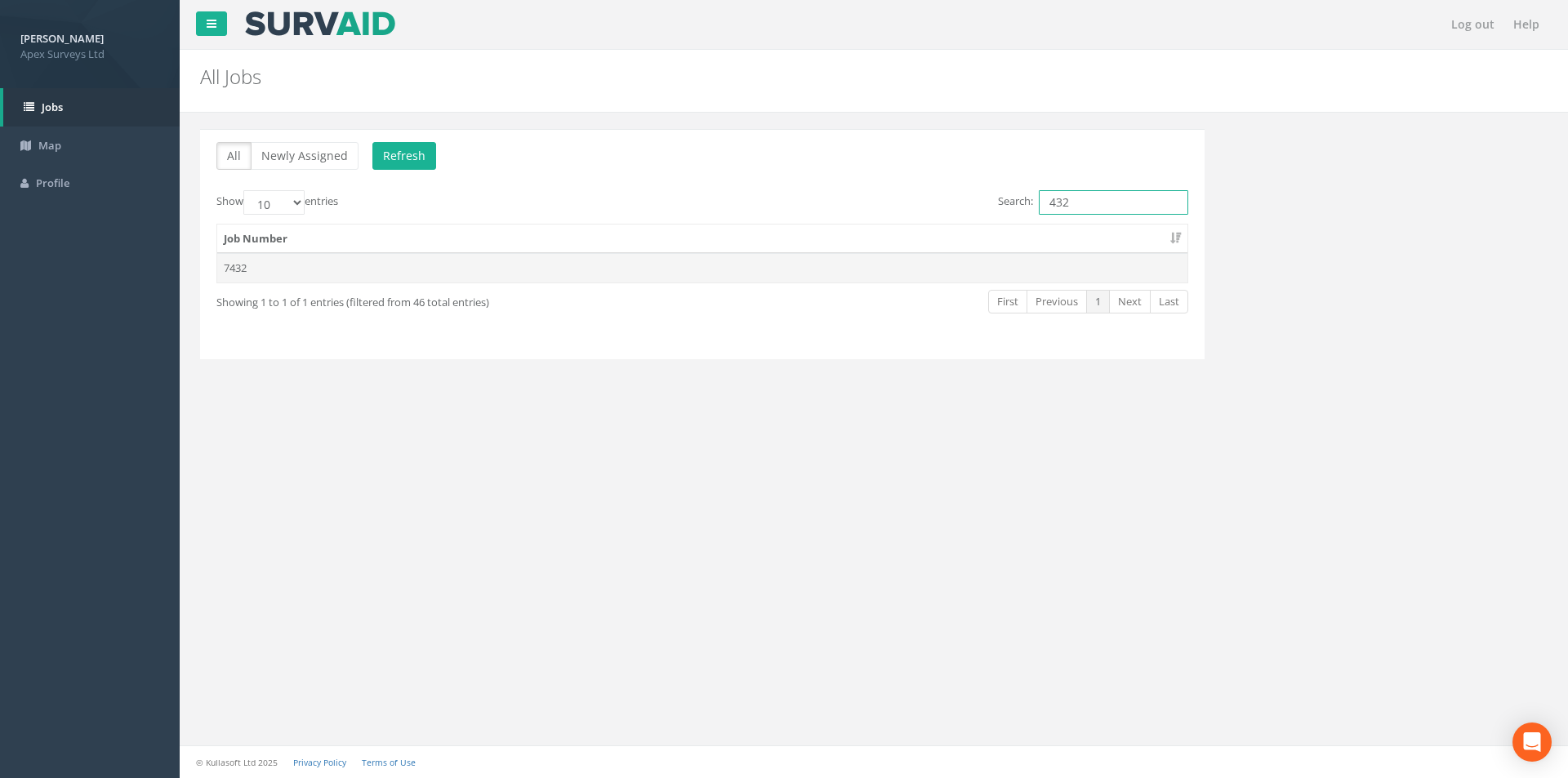
type input "432"
click at [996, 263] on td "7432" at bounding box center [702, 267] width 970 height 29
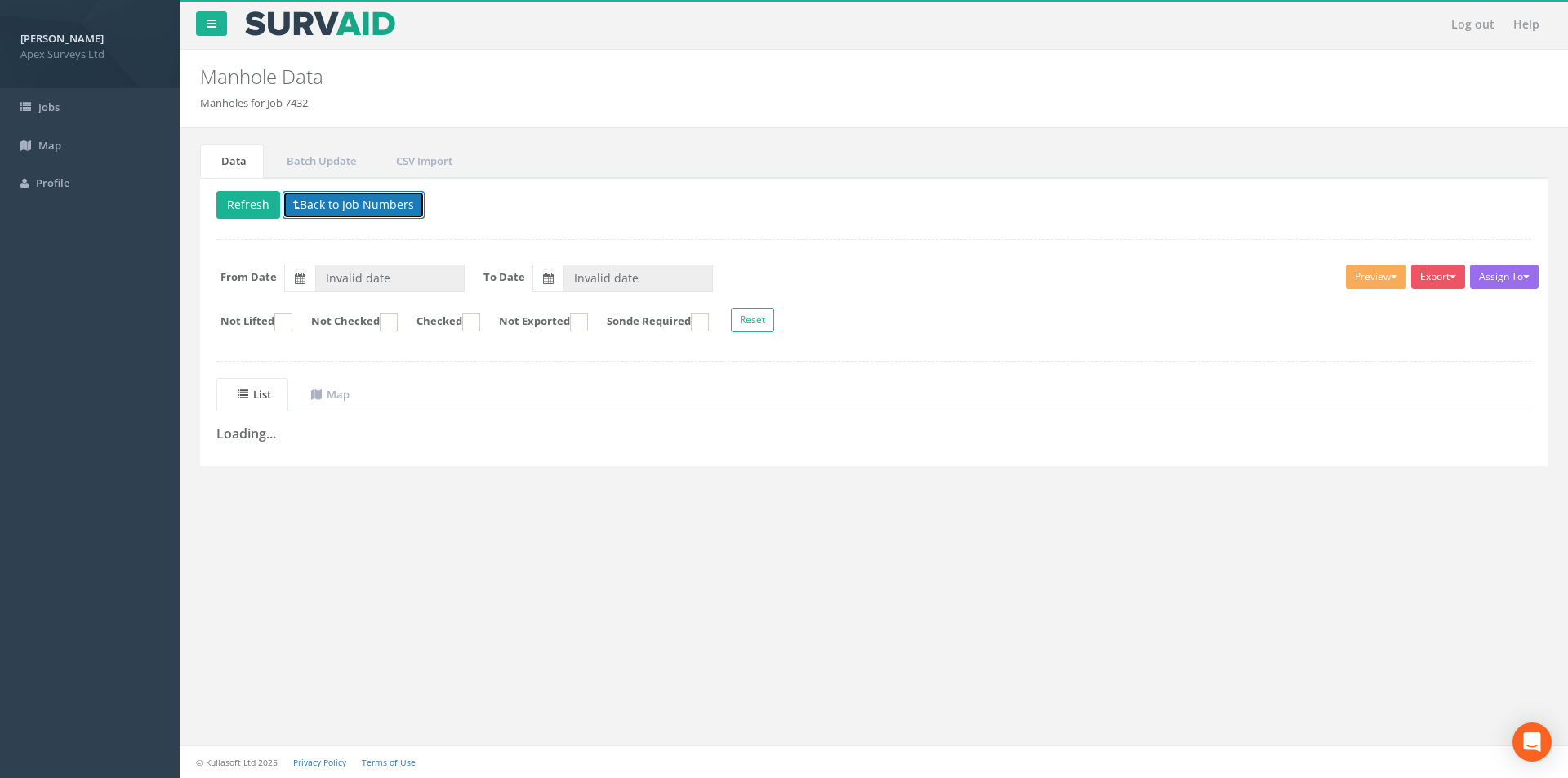
click at [347, 209] on button "Back to Job Numbers" at bounding box center [354, 205] width 142 height 28
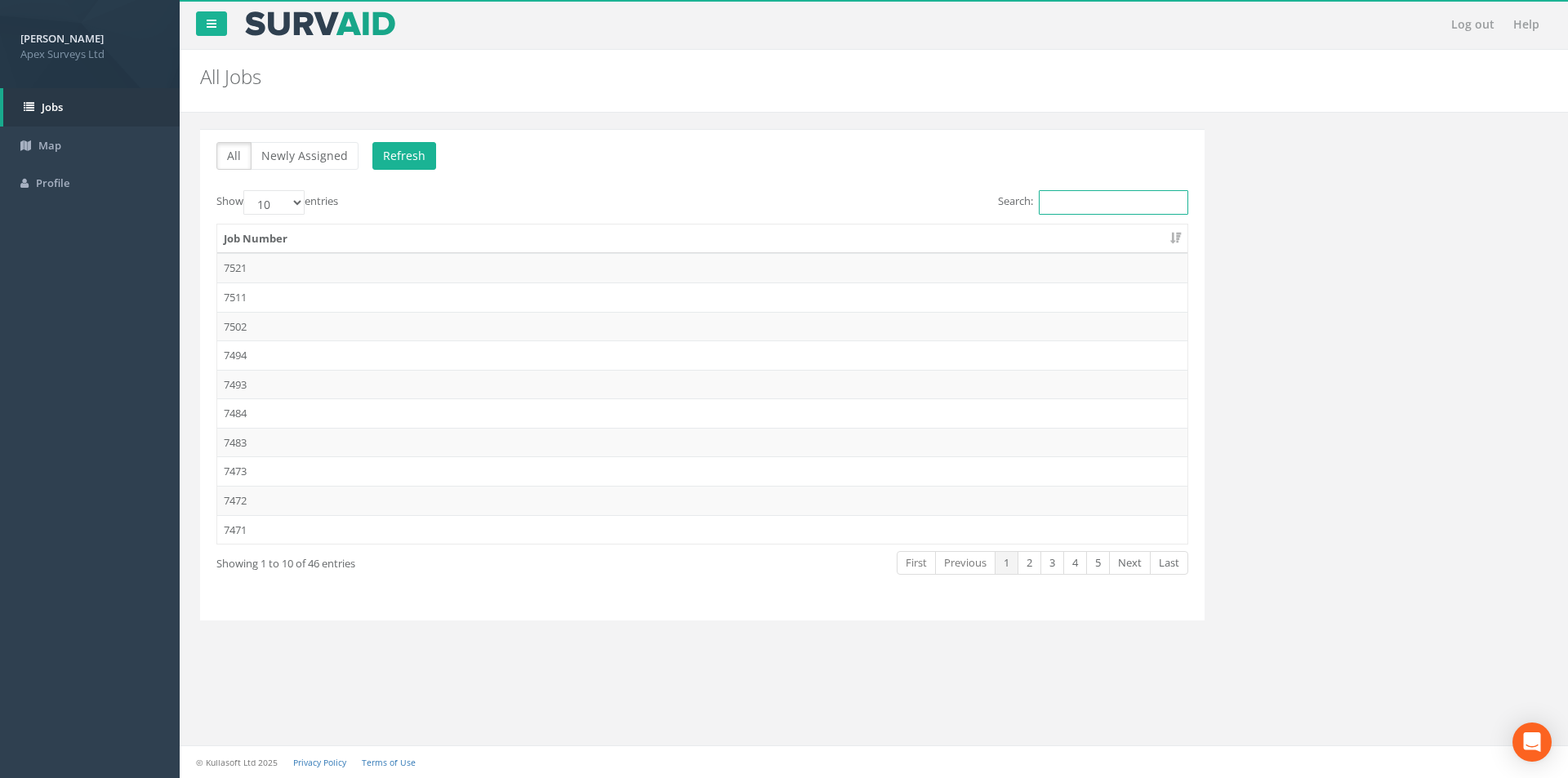
click at [1123, 204] on input "Search:" at bounding box center [1113, 202] width 150 height 24
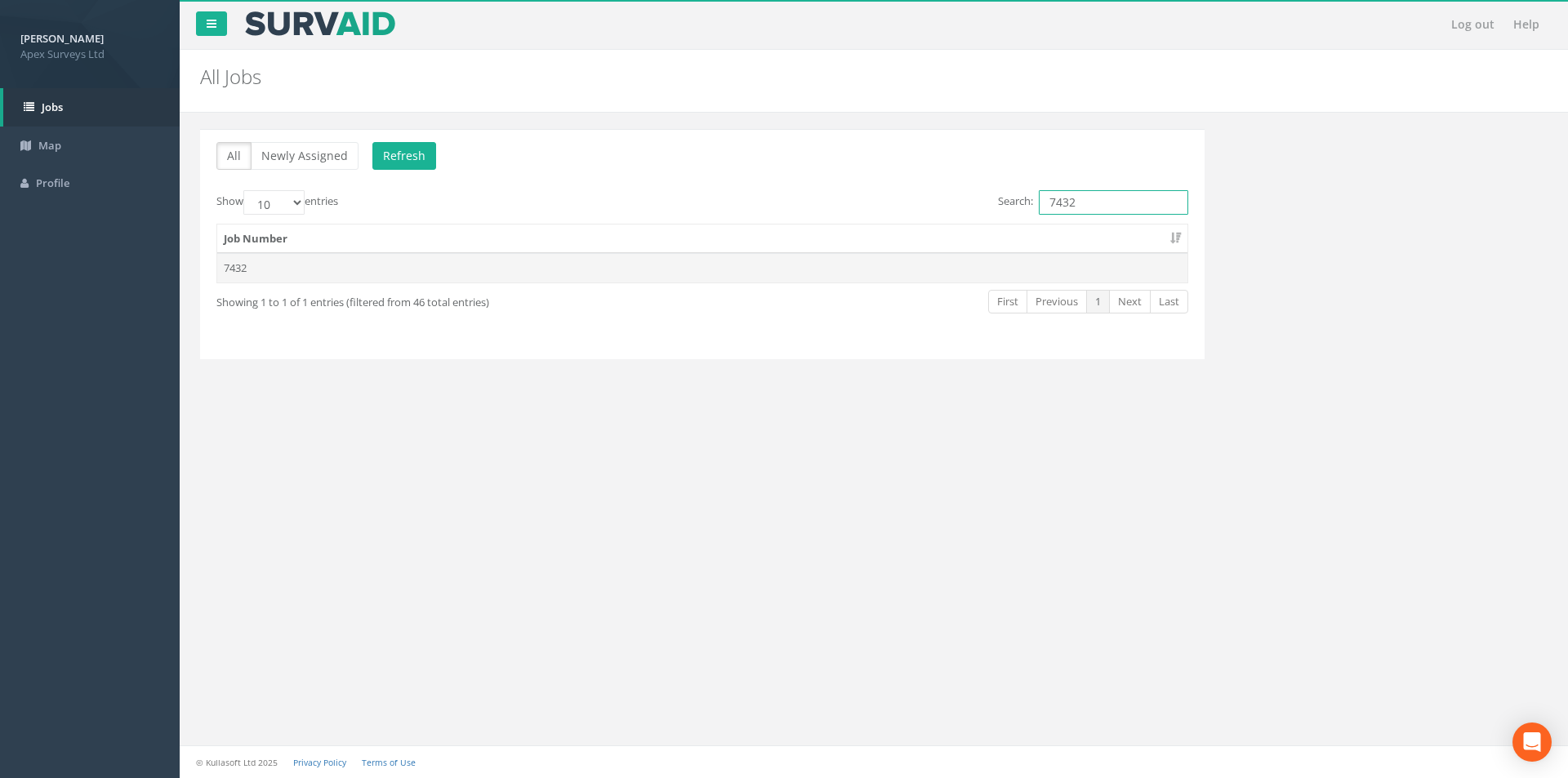
type input "7432"
click at [994, 261] on td "7432" at bounding box center [702, 267] width 970 height 29
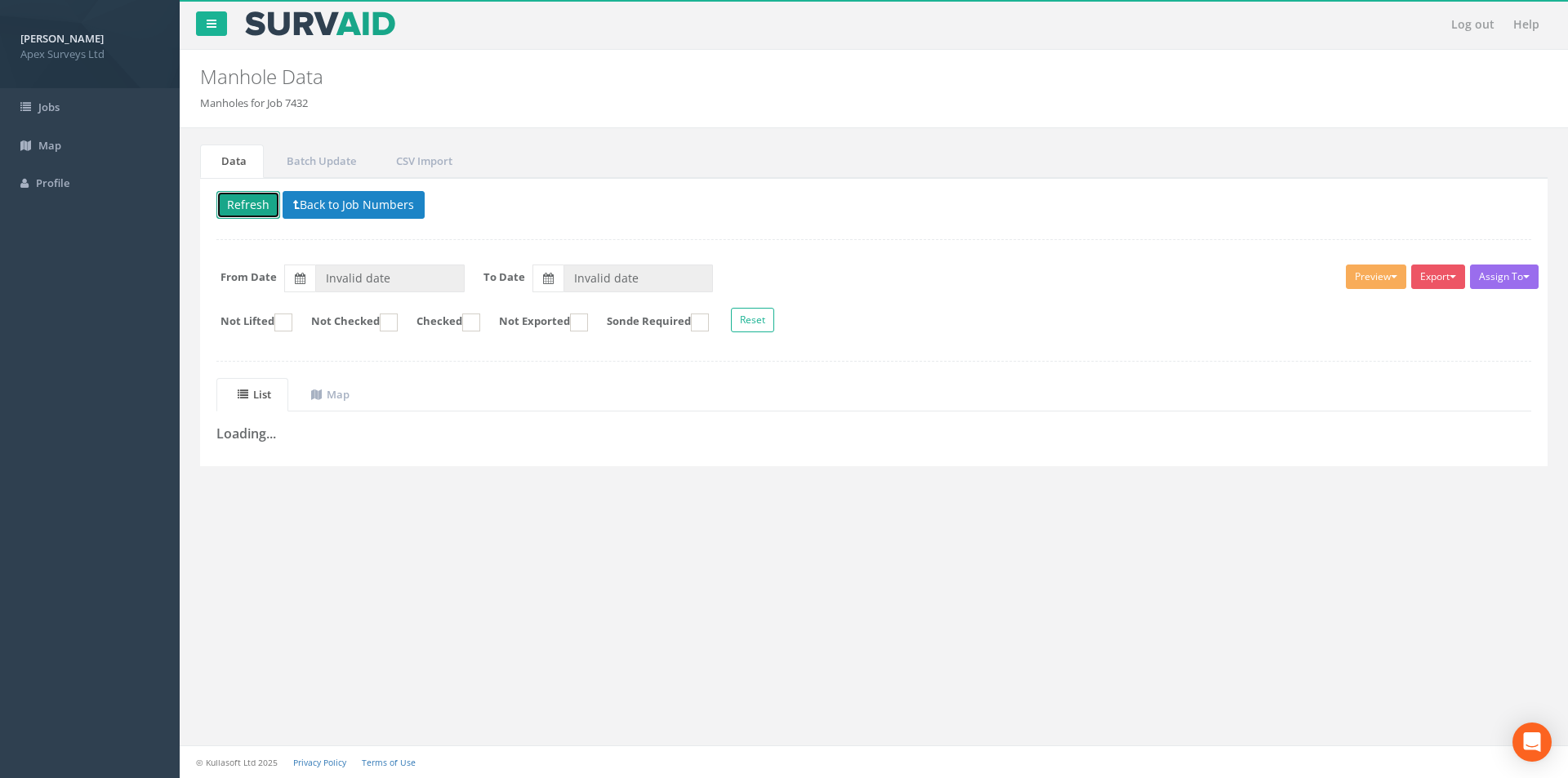
click at [271, 192] on button "Refresh" at bounding box center [249, 205] width 64 height 28
click at [312, 201] on icon at bounding box center [308, 205] width 7 height 12
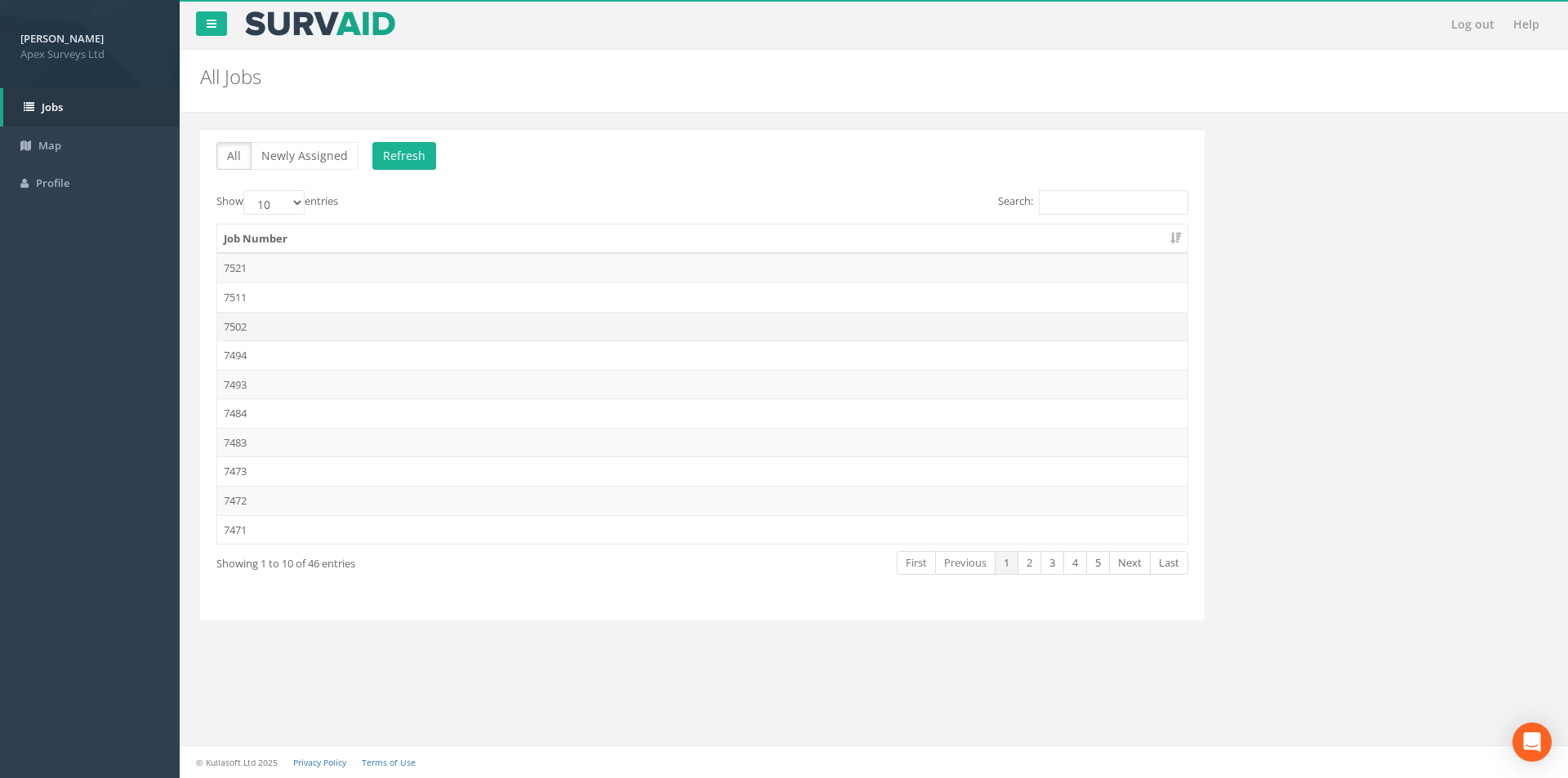
click at [324, 314] on td "7502" at bounding box center [702, 327] width 970 height 29
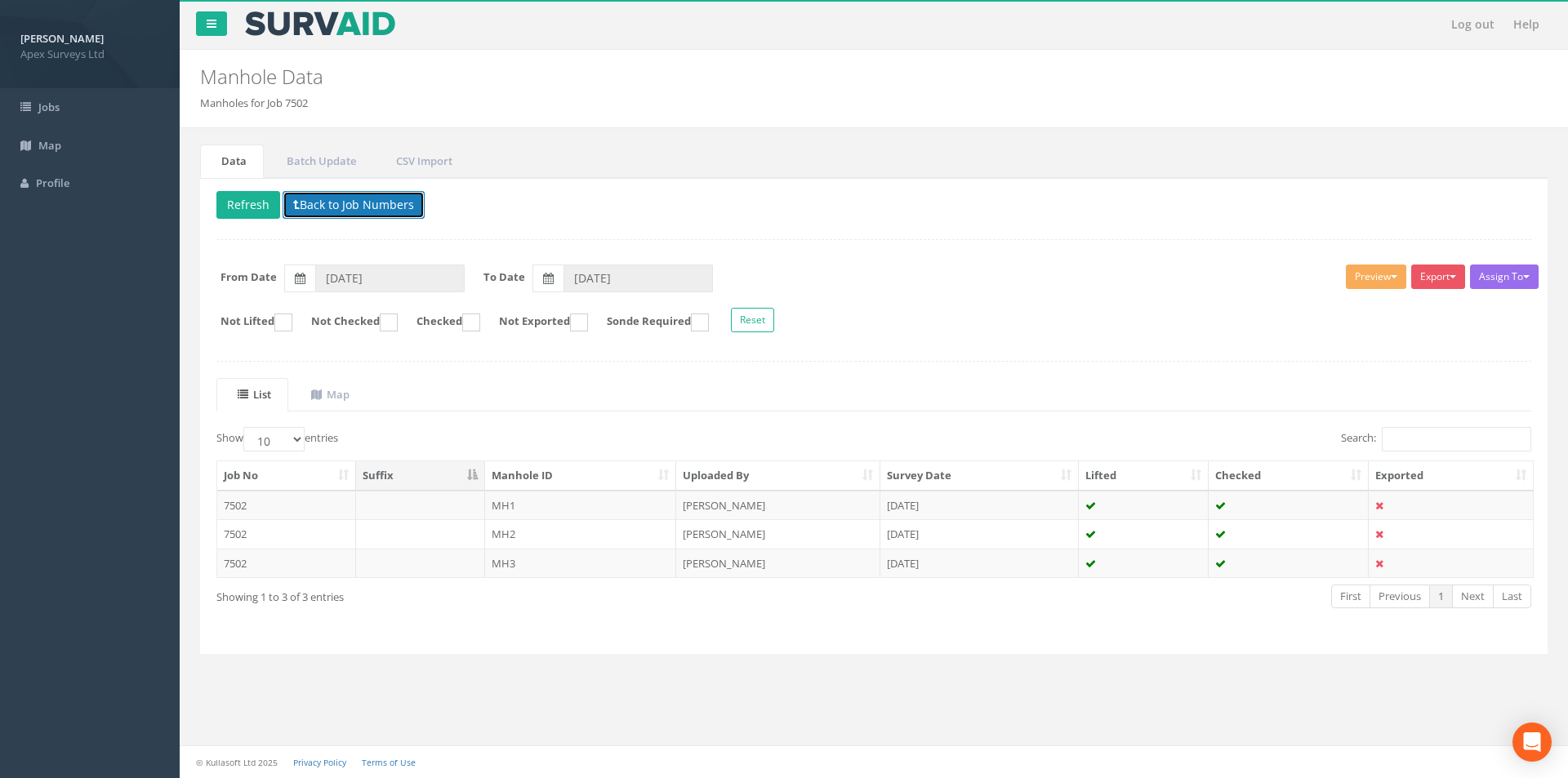
click at [294, 201] on icon at bounding box center [296, 205] width 7 height 12
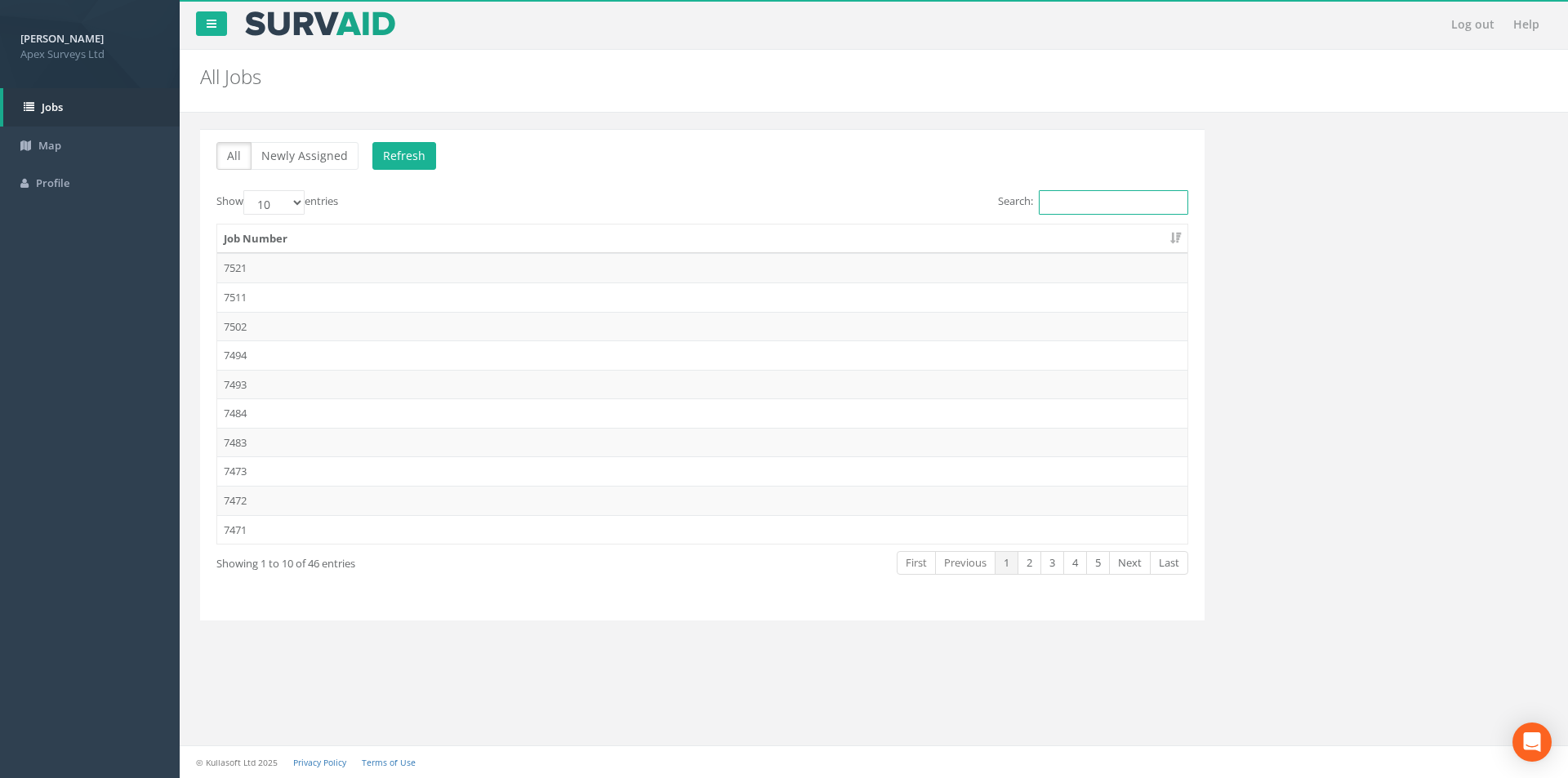
click at [1083, 209] on input "Search:" at bounding box center [1113, 202] width 150 height 24
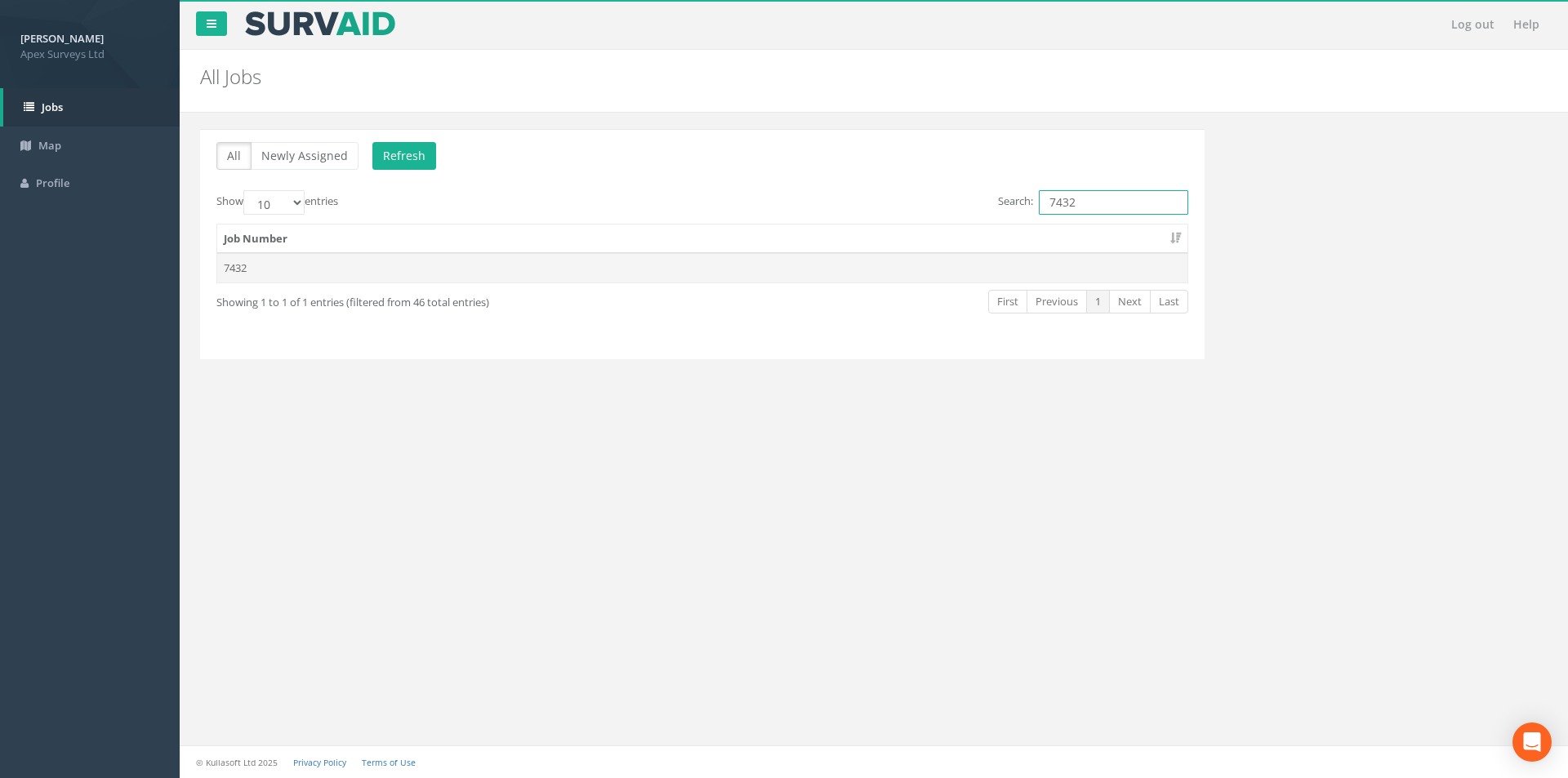
type input "7432"
click at [612, 272] on td "7432" at bounding box center [702, 267] width 970 height 29
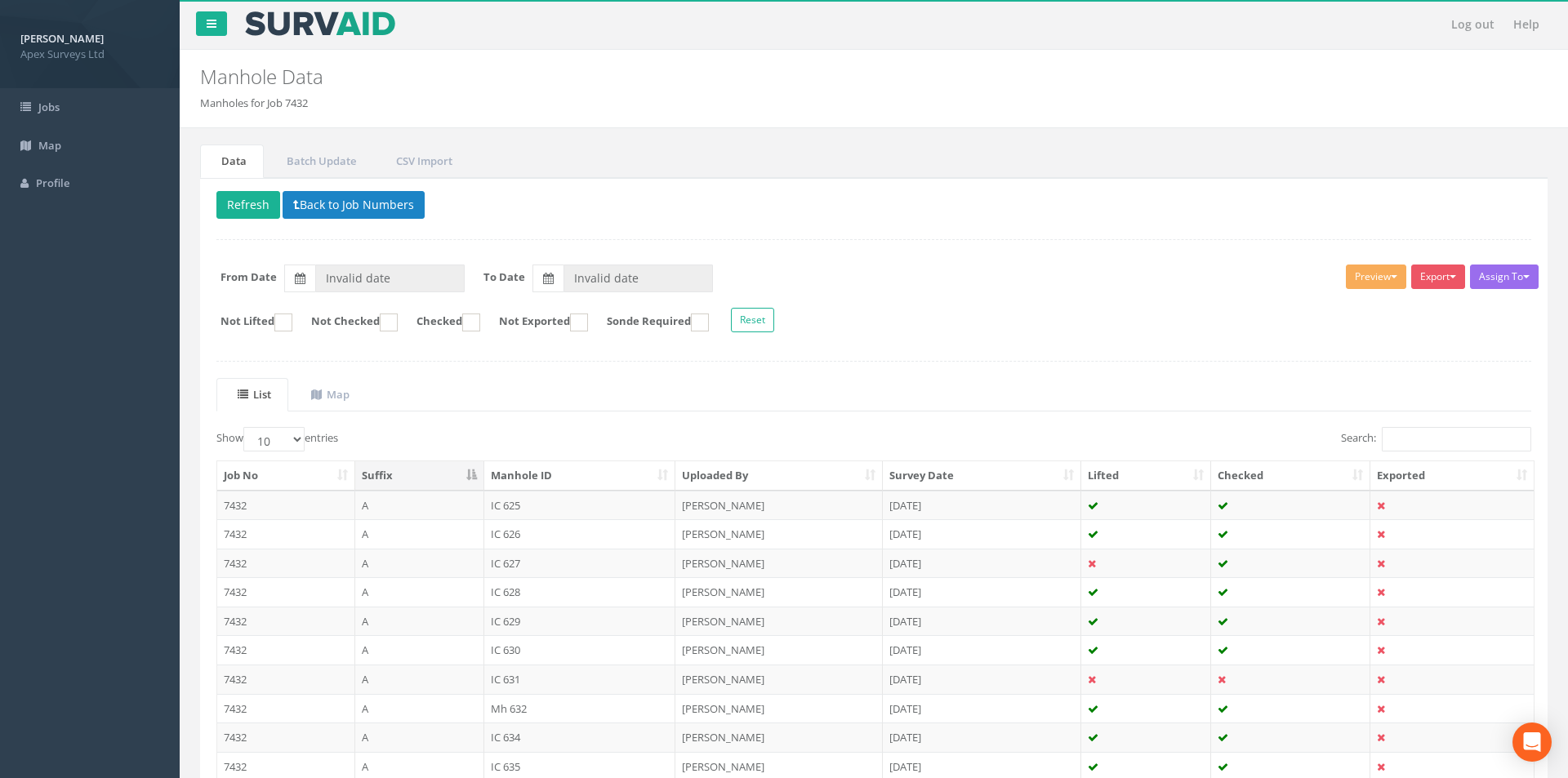
type input "[DATE]"
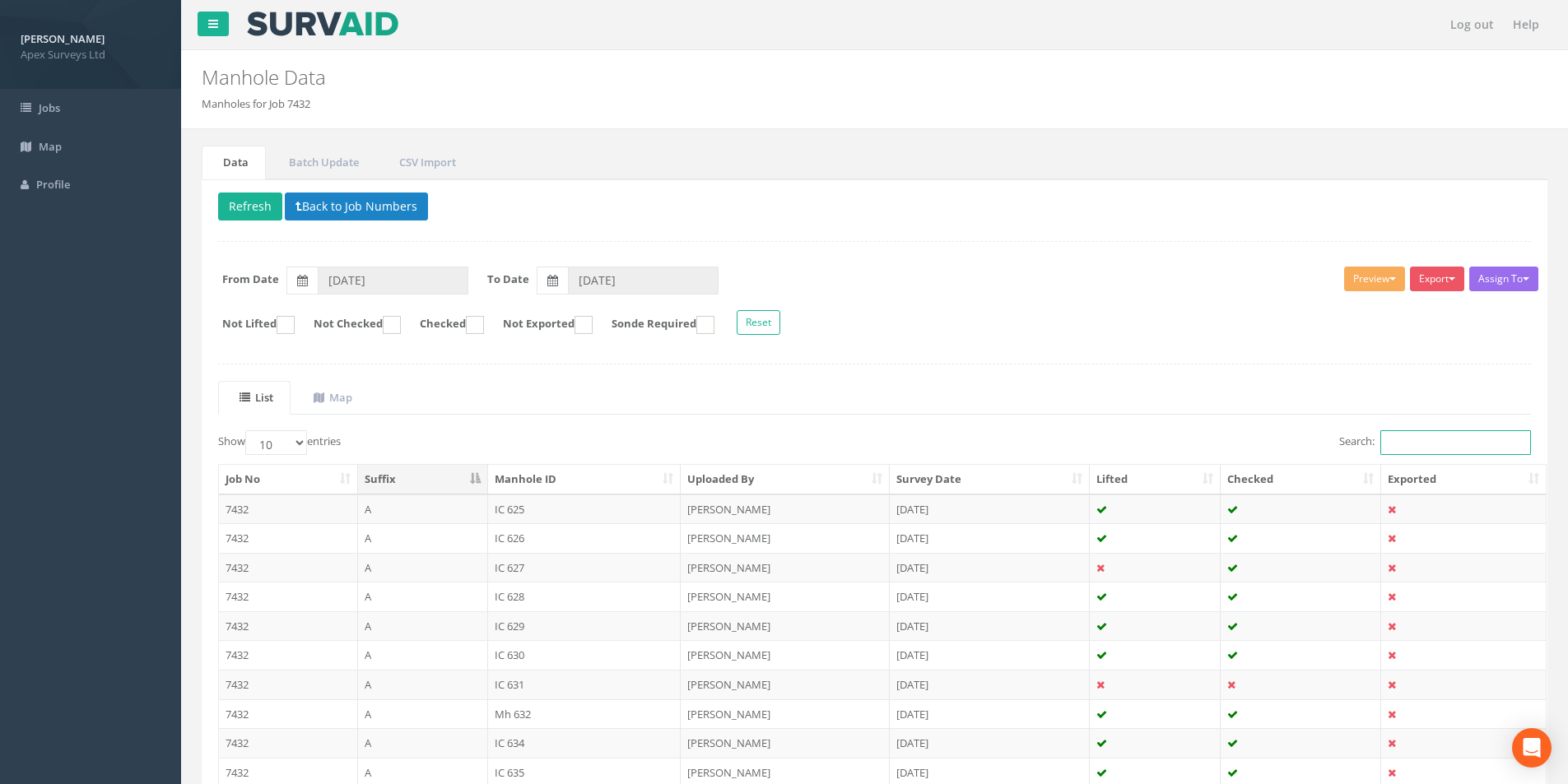
click at [1427, 438] on input "Search:" at bounding box center [1456, 442] width 151 height 24
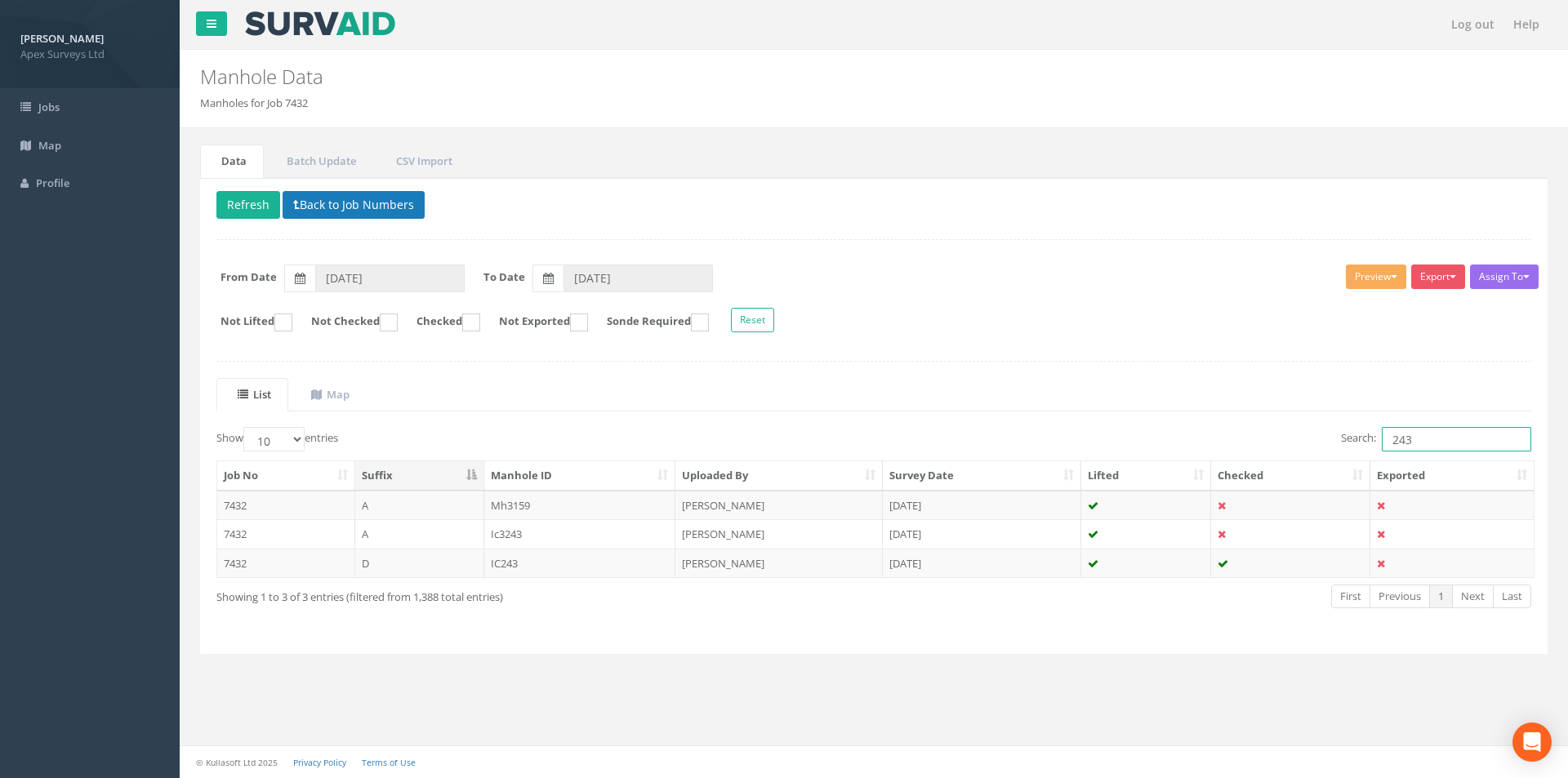
type input "243"
click at [299, 208] on button "Back to Job Numbers" at bounding box center [354, 205] width 142 height 28
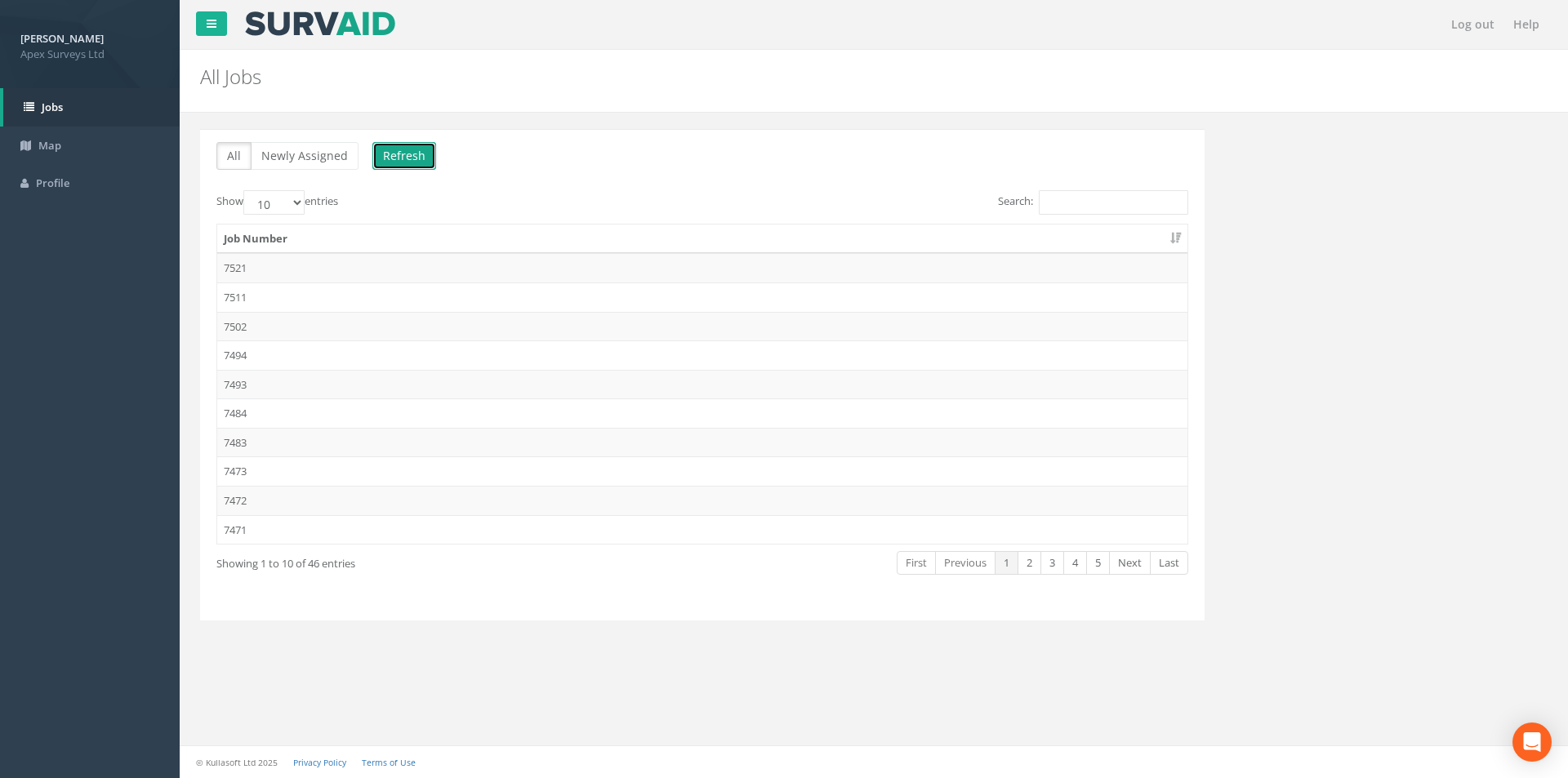
click at [387, 167] on button "Refresh" at bounding box center [404, 156] width 64 height 28
click at [1115, 197] on input "Search:" at bounding box center [1113, 202] width 150 height 24
type input "2"
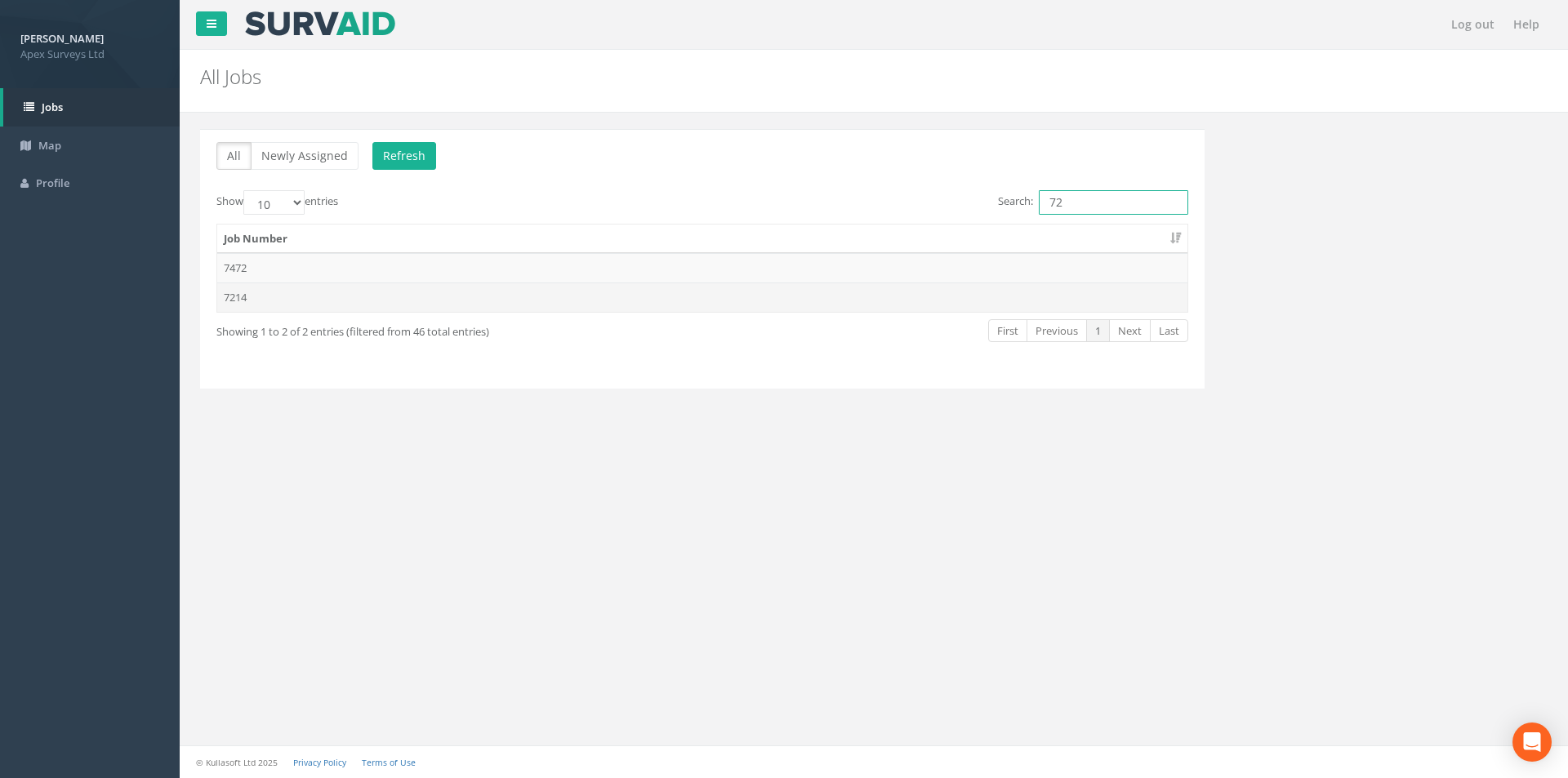
type input "72"
click at [349, 296] on td "7214" at bounding box center [702, 298] width 970 height 29
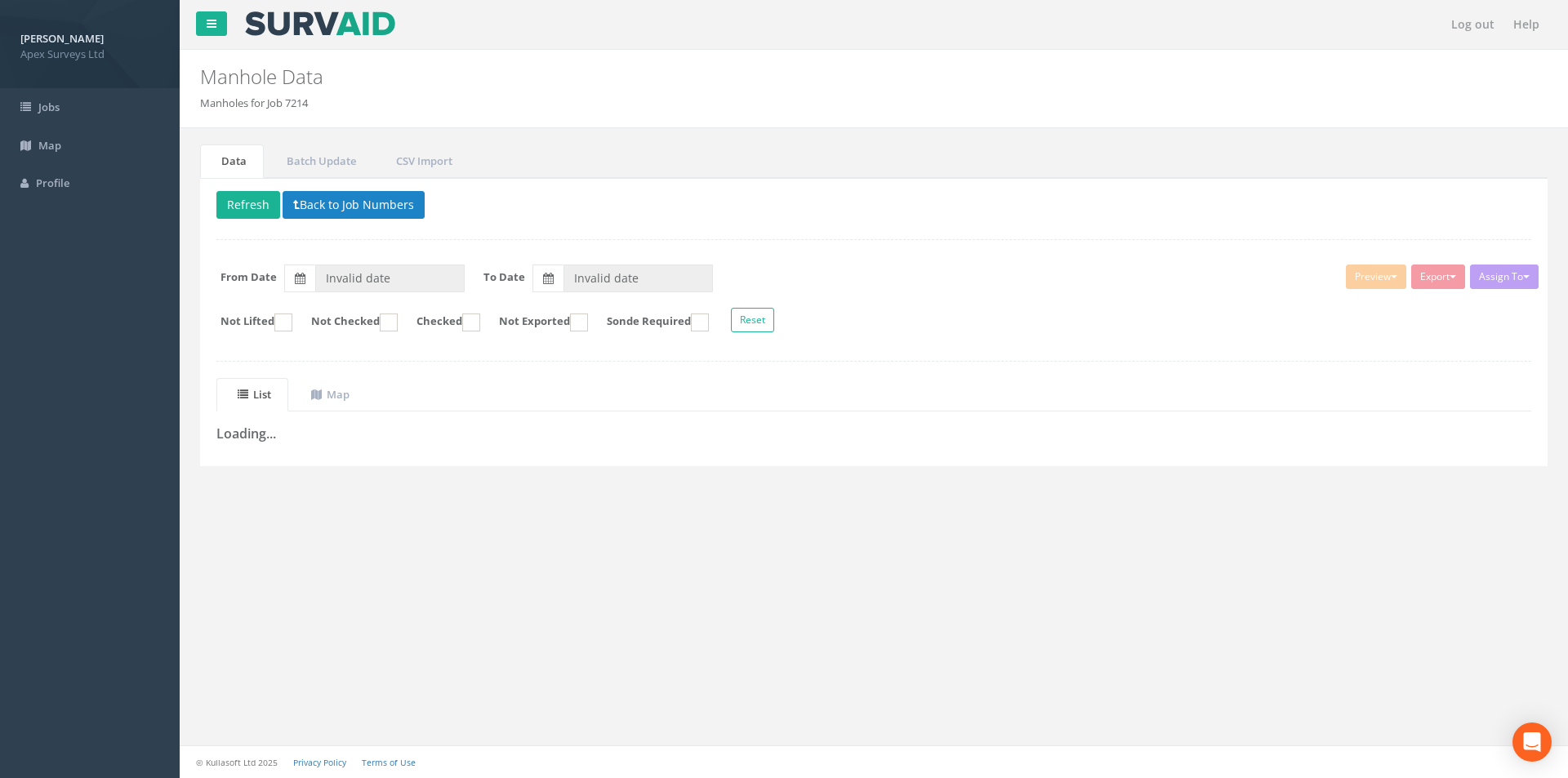
type input "[DATE]"
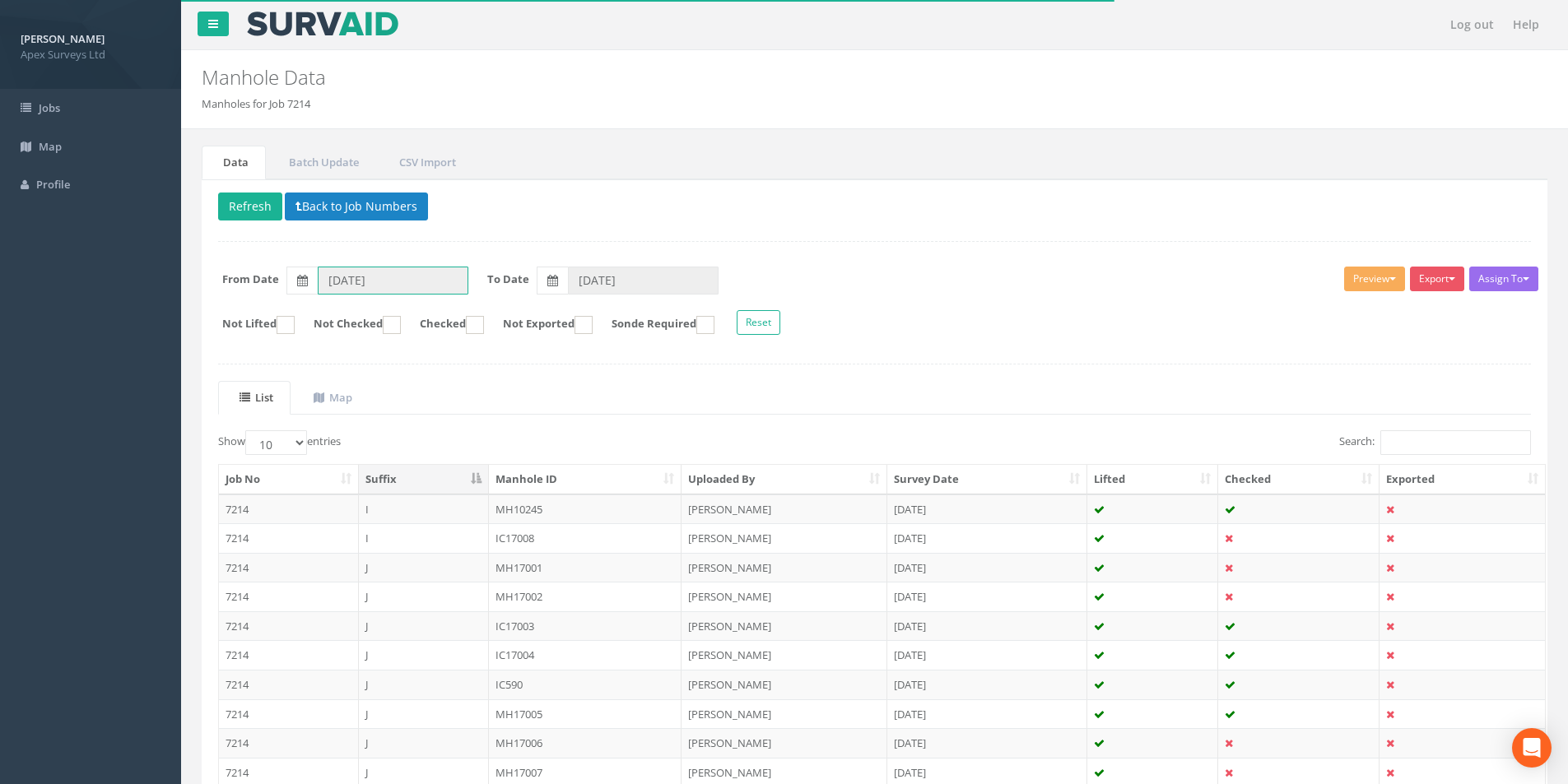
click at [399, 285] on input "[DATE]" at bounding box center [393, 280] width 151 height 28
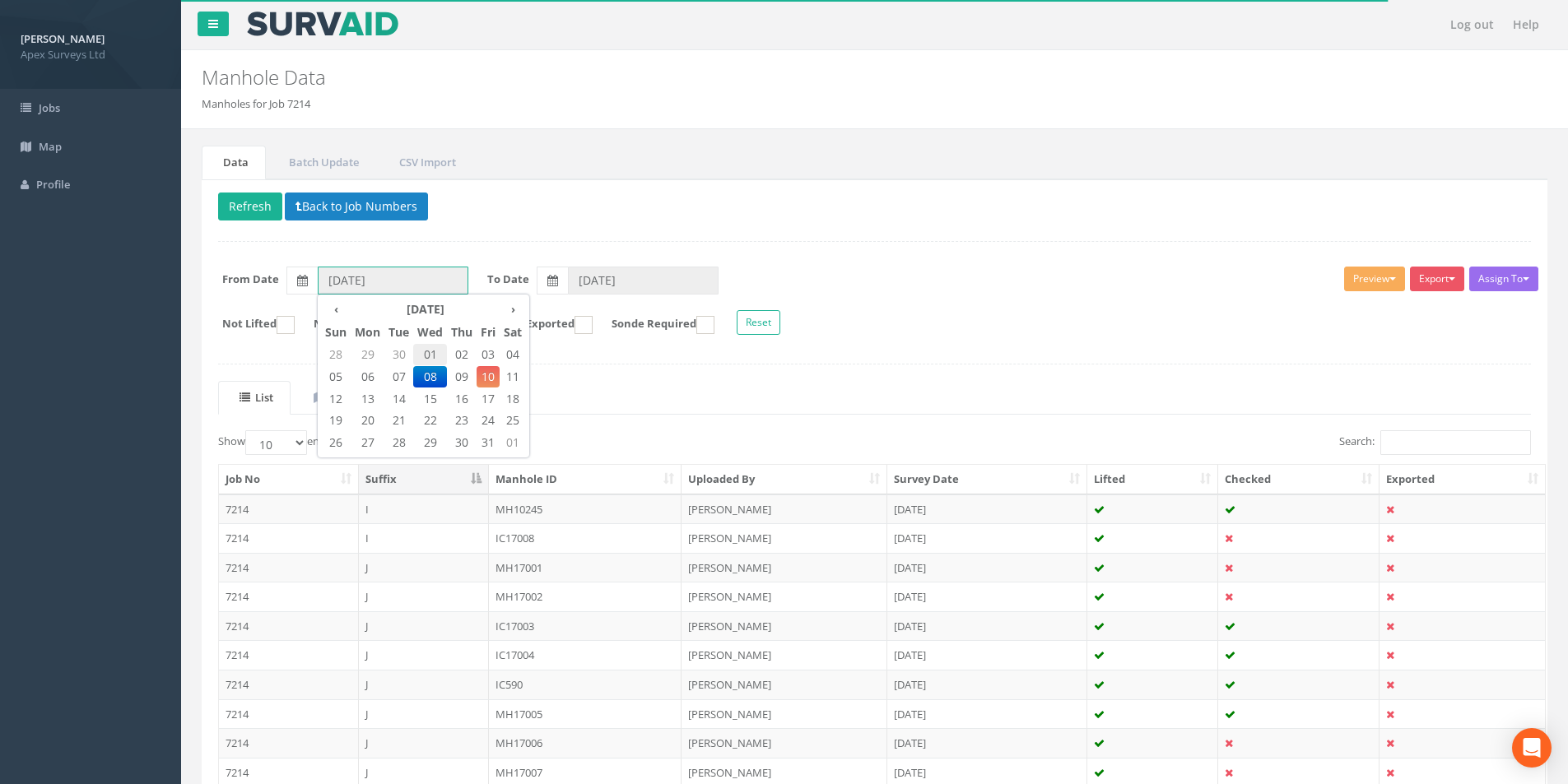
click at [440, 354] on span "01" at bounding box center [430, 355] width 33 height 22
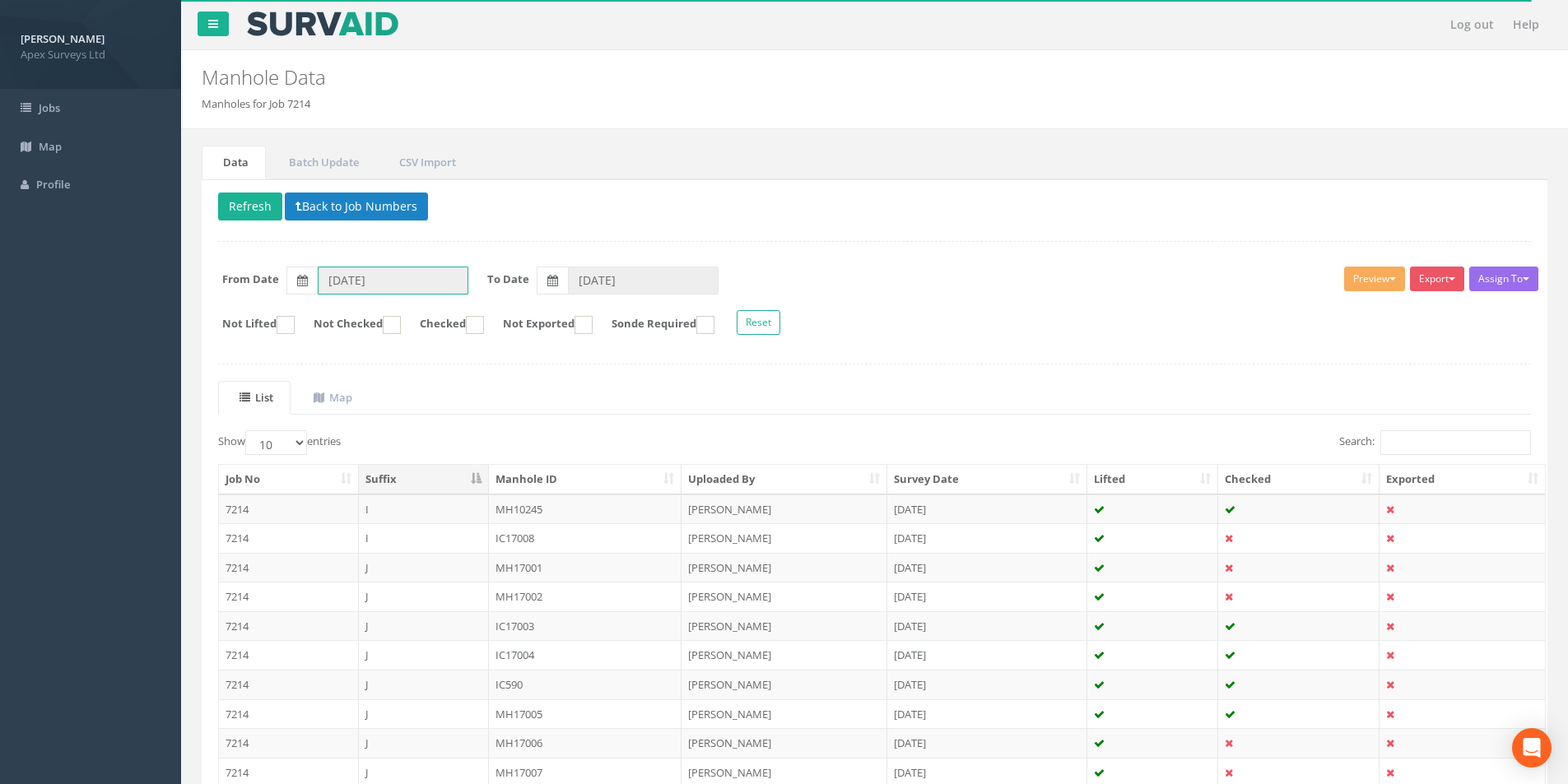
click at [338, 281] on input "[DATE]" at bounding box center [393, 280] width 151 height 28
click at [301, 270] on label at bounding box center [302, 280] width 31 height 28
click at [318, 270] on input "[DATE]" at bounding box center [393, 280] width 151 height 28
click at [336, 307] on th "‹" at bounding box center [336, 310] width 29 height 24
type input "[DATE]"
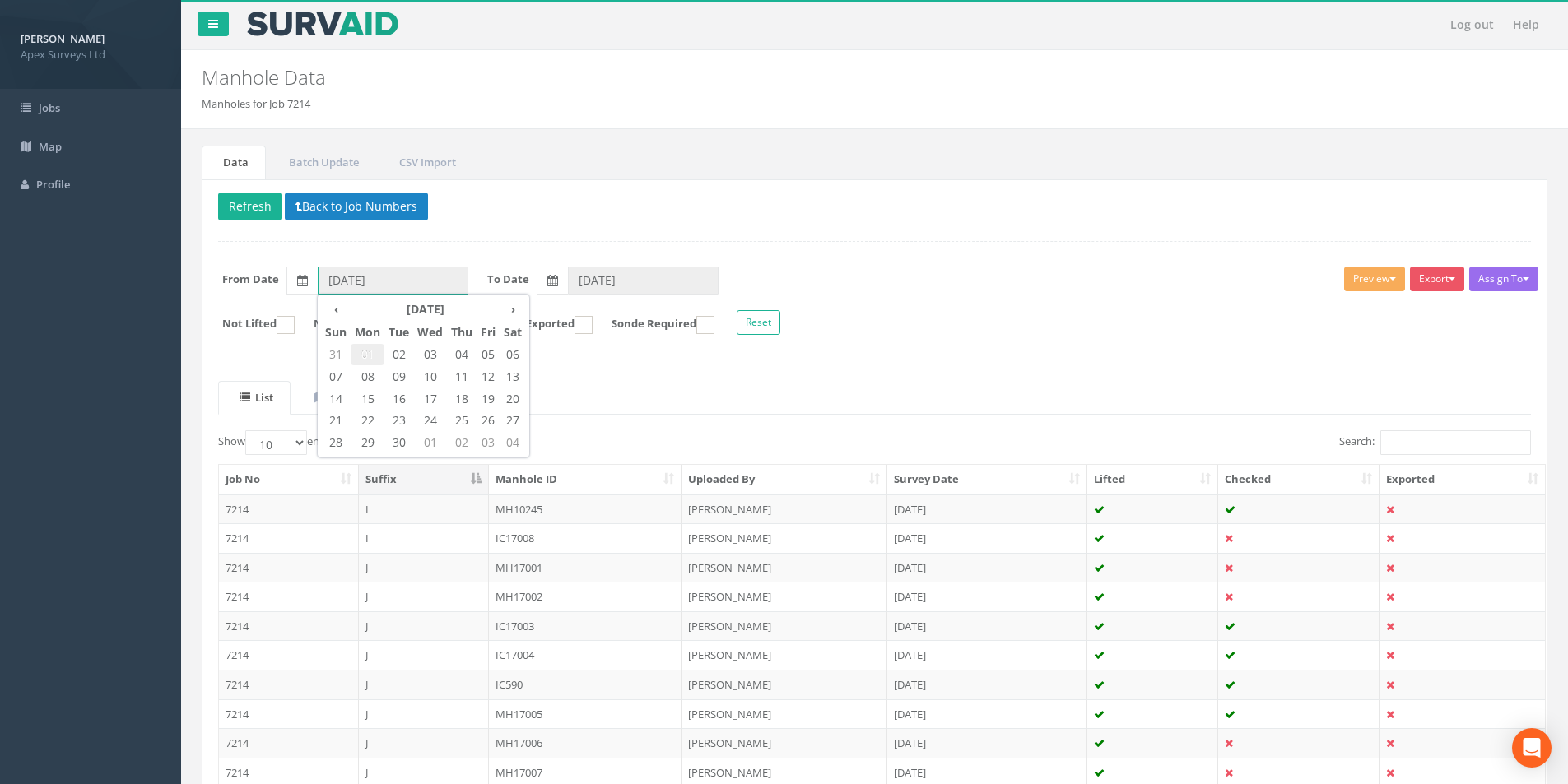
click at [369, 353] on span "01" at bounding box center [368, 355] width 33 height 22
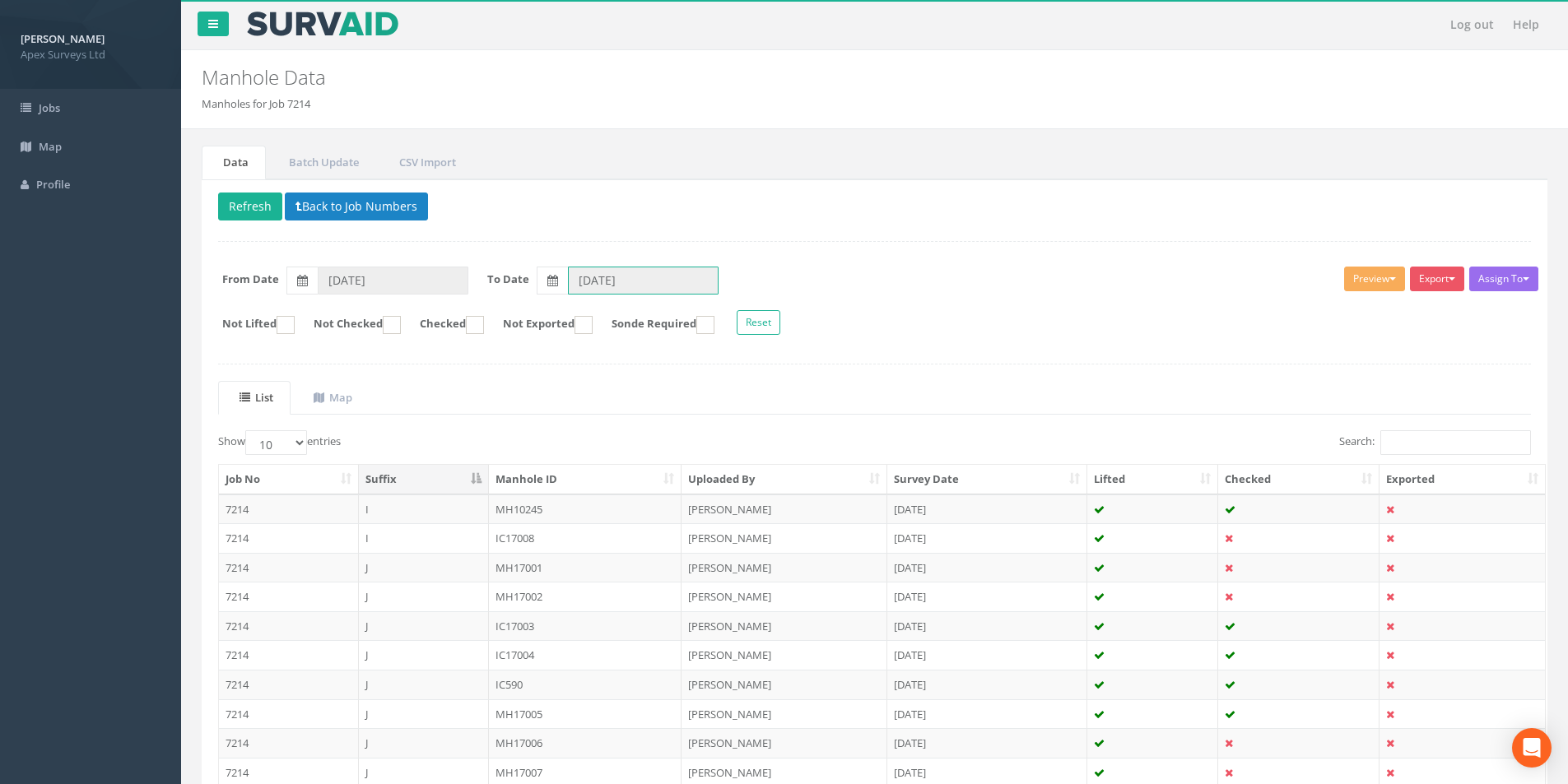
click at [660, 285] on input "[DATE]" at bounding box center [644, 280] width 151 height 28
click at [766, 377] on span "11" at bounding box center [762, 377] width 26 height 22
click at [254, 210] on button "Refresh" at bounding box center [251, 207] width 65 height 28
click at [617, 285] on input "[DATE]" at bounding box center [644, 280] width 151 height 28
click at [763, 414] on span "25" at bounding box center [762, 420] width 26 height 22
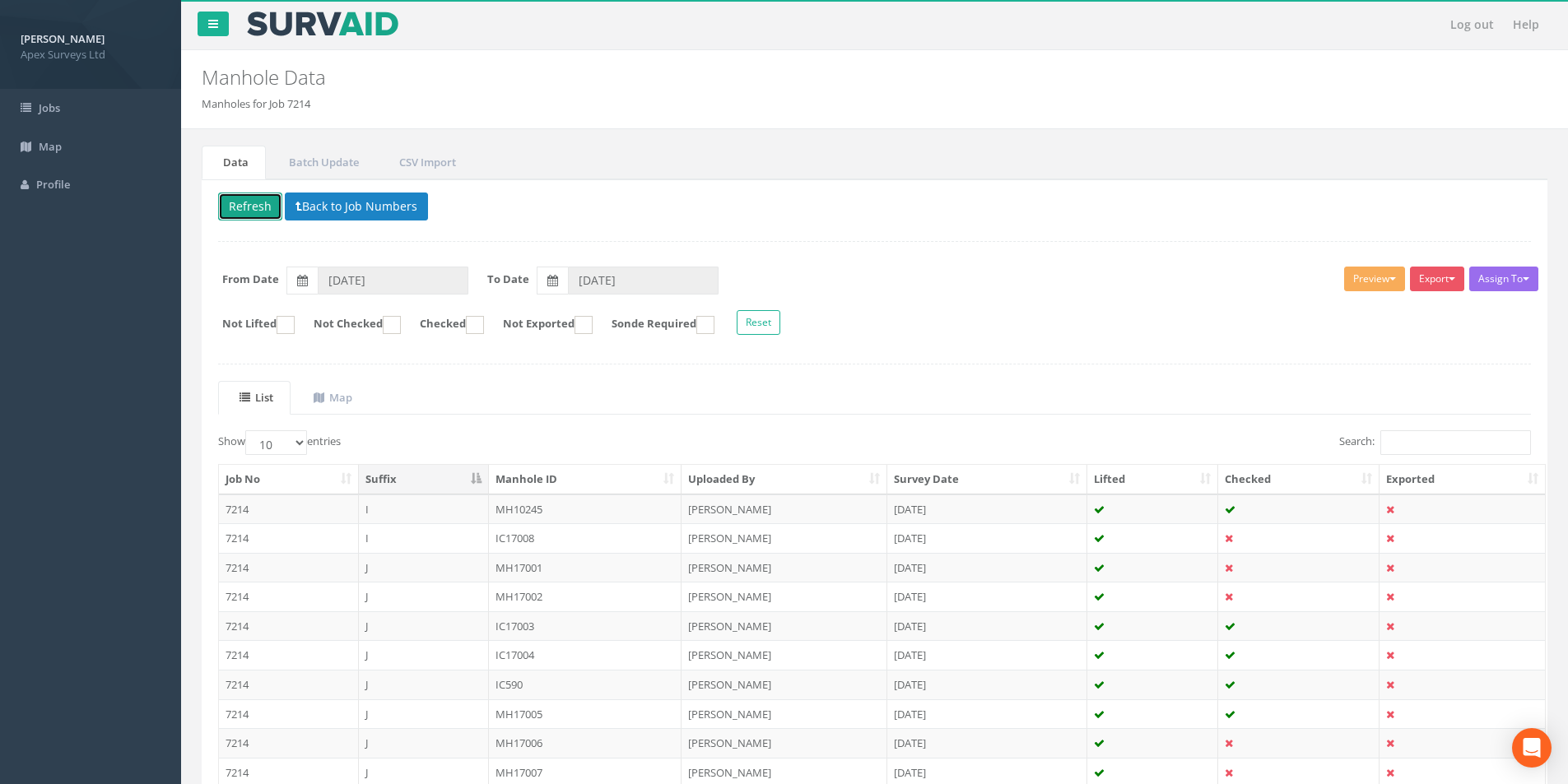
click at [251, 210] on button "Refresh" at bounding box center [251, 207] width 65 height 28
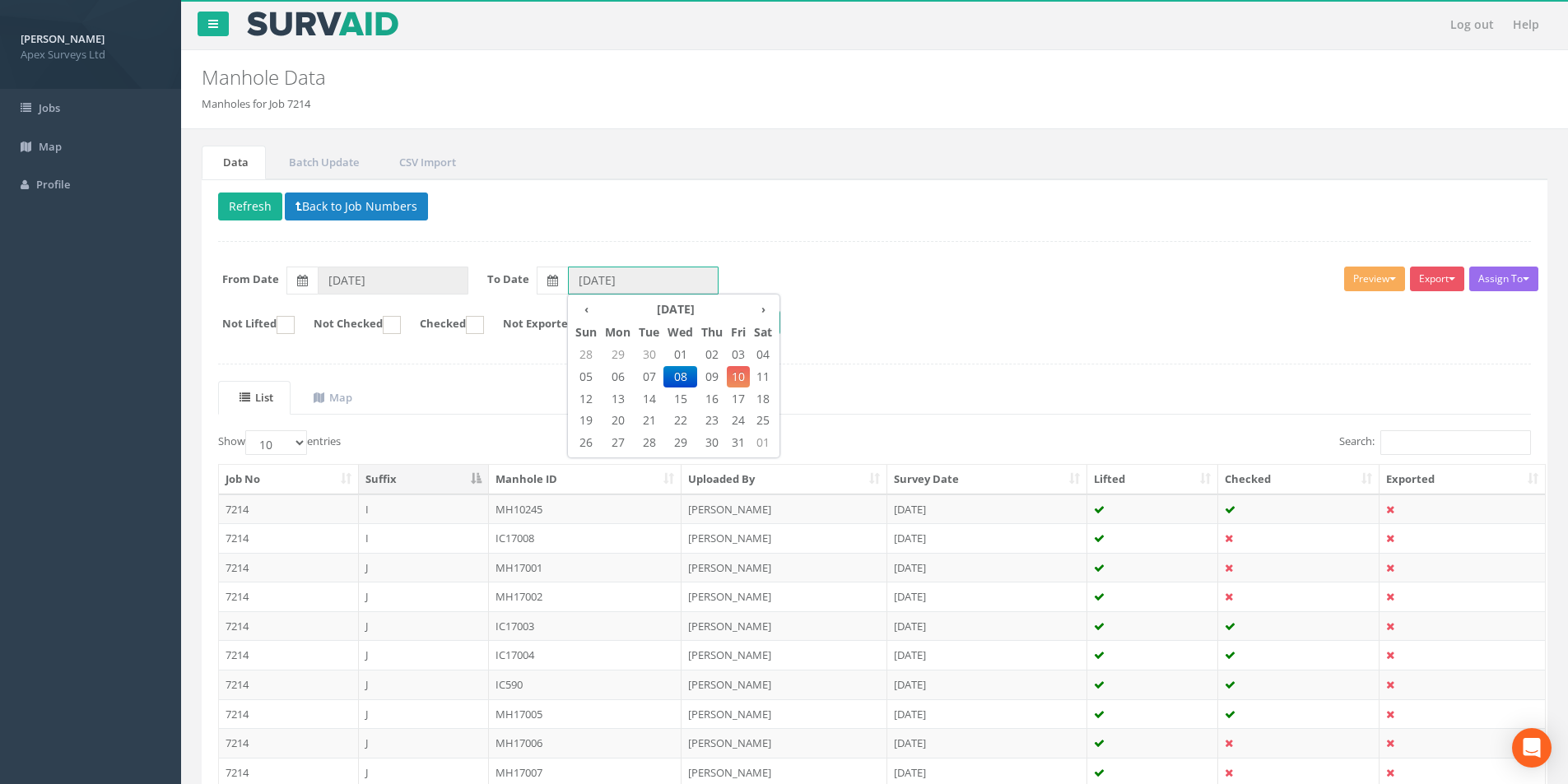
click at [590, 285] on input "[DATE]" at bounding box center [644, 280] width 151 height 28
click at [722, 381] on span "09" at bounding box center [711, 377] width 29 height 22
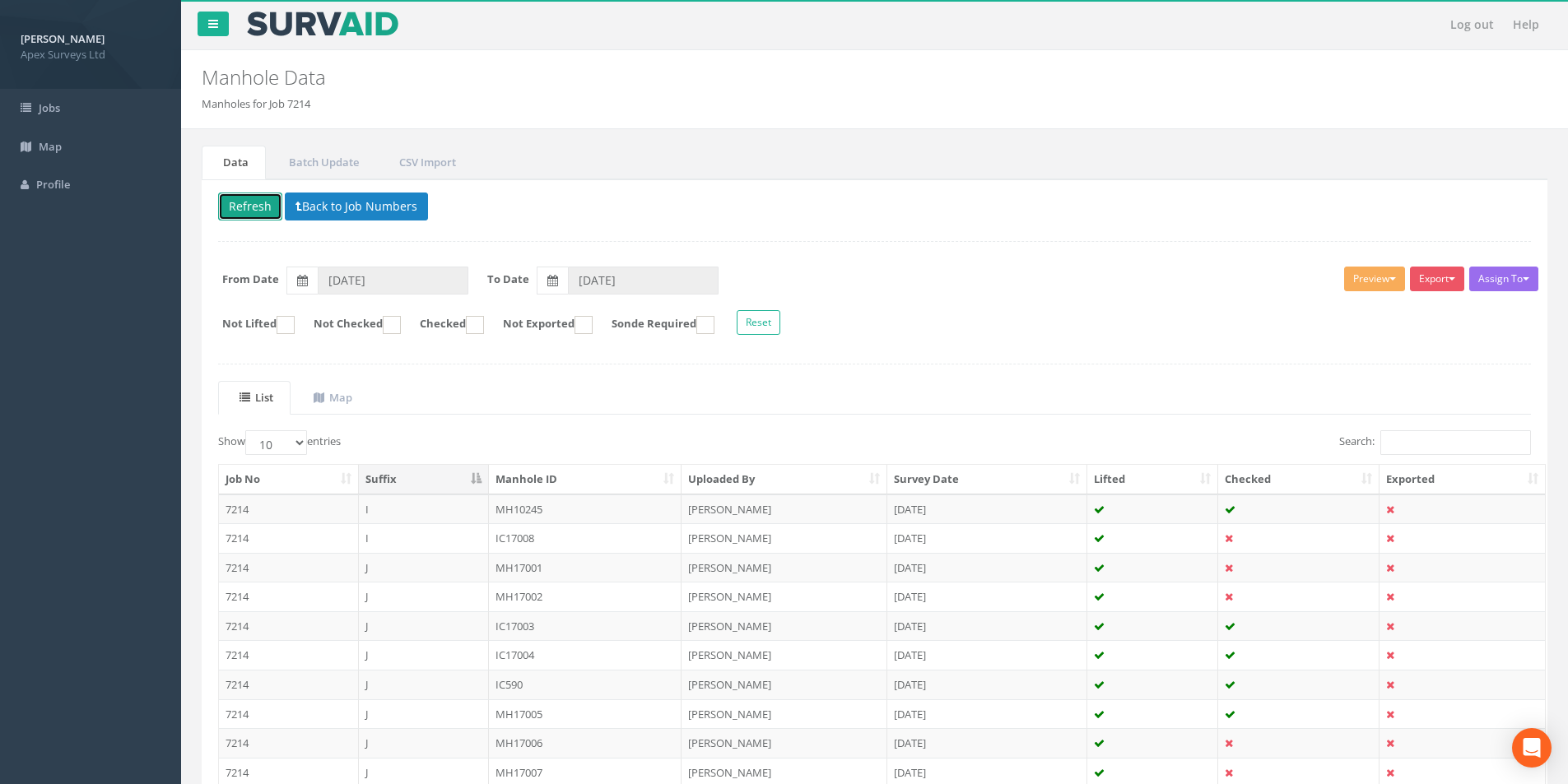
click at [255, 209] on button "Refresh" at bounding box center [251, 207] width 65 height 28
type input "[DATE]"
click at [310, 203] on button "Back to Job Numbers" at bounding box center [357, 207] width 143 height 28
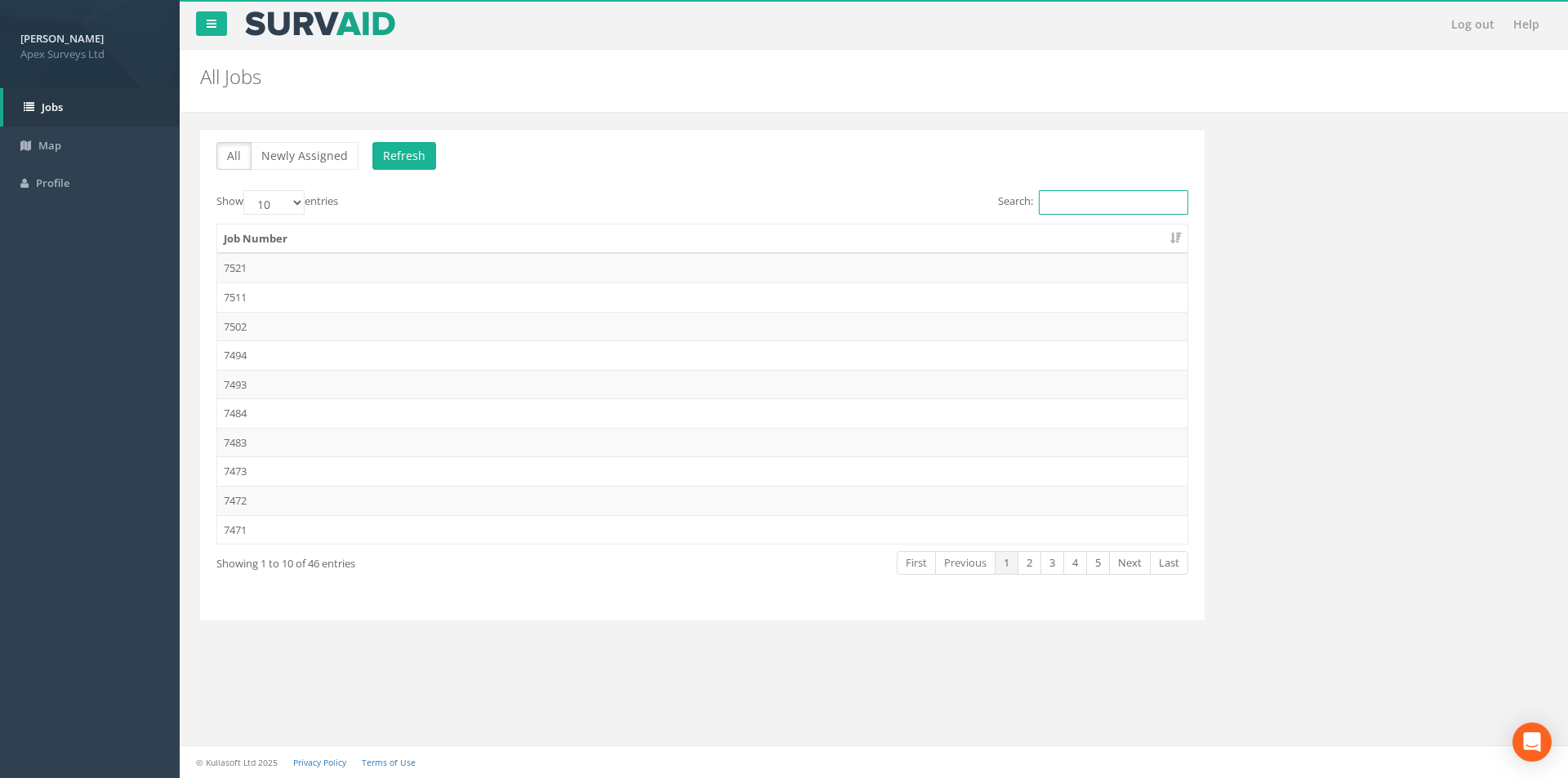
click at [1047, 198] on input "Search:" at bounding box center [1113, 202] width 150 height 24
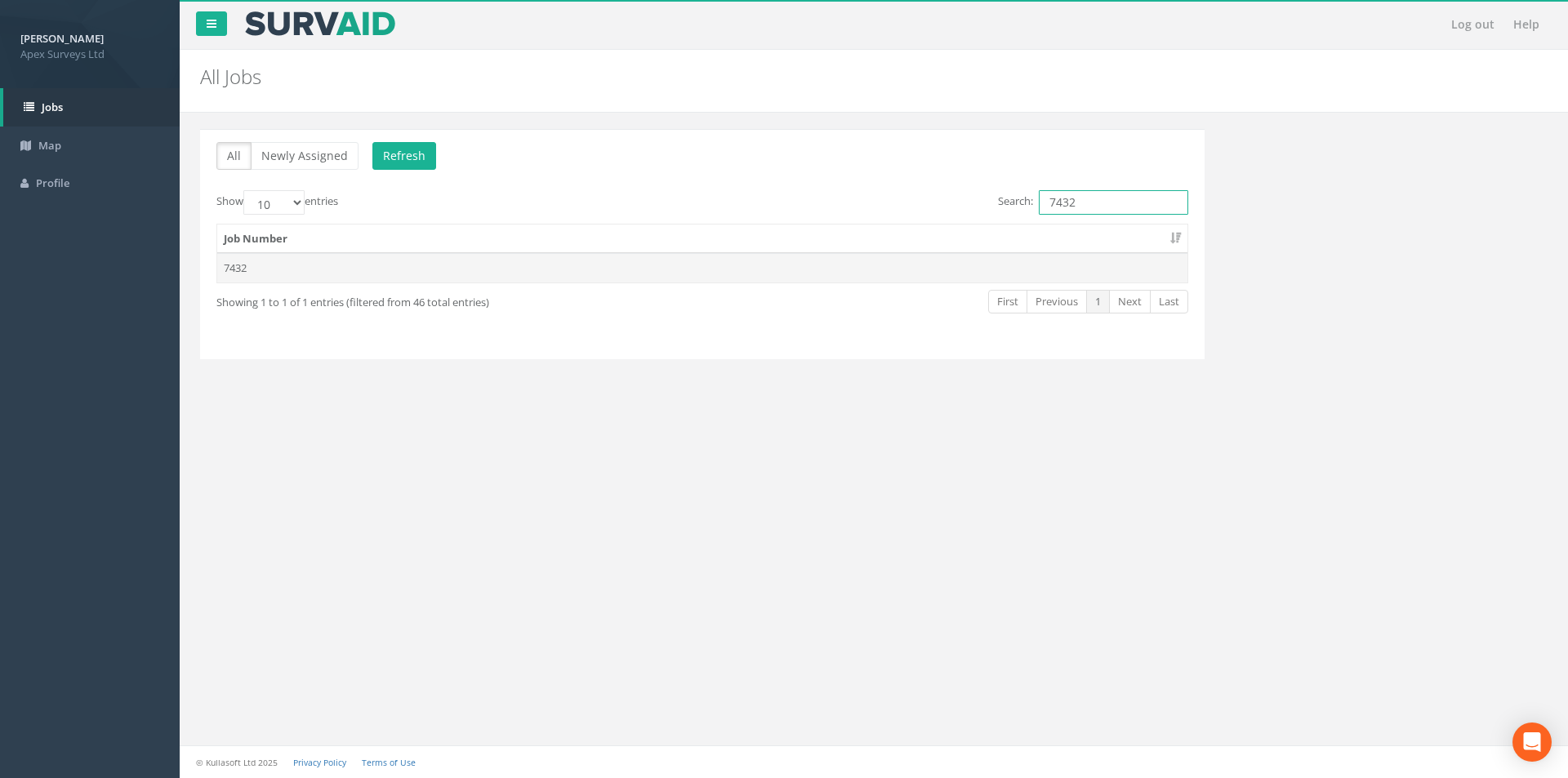
type input "7432"
click at [903, 263] on td "7432" at bounding box center [702, 267] width 970 height 29
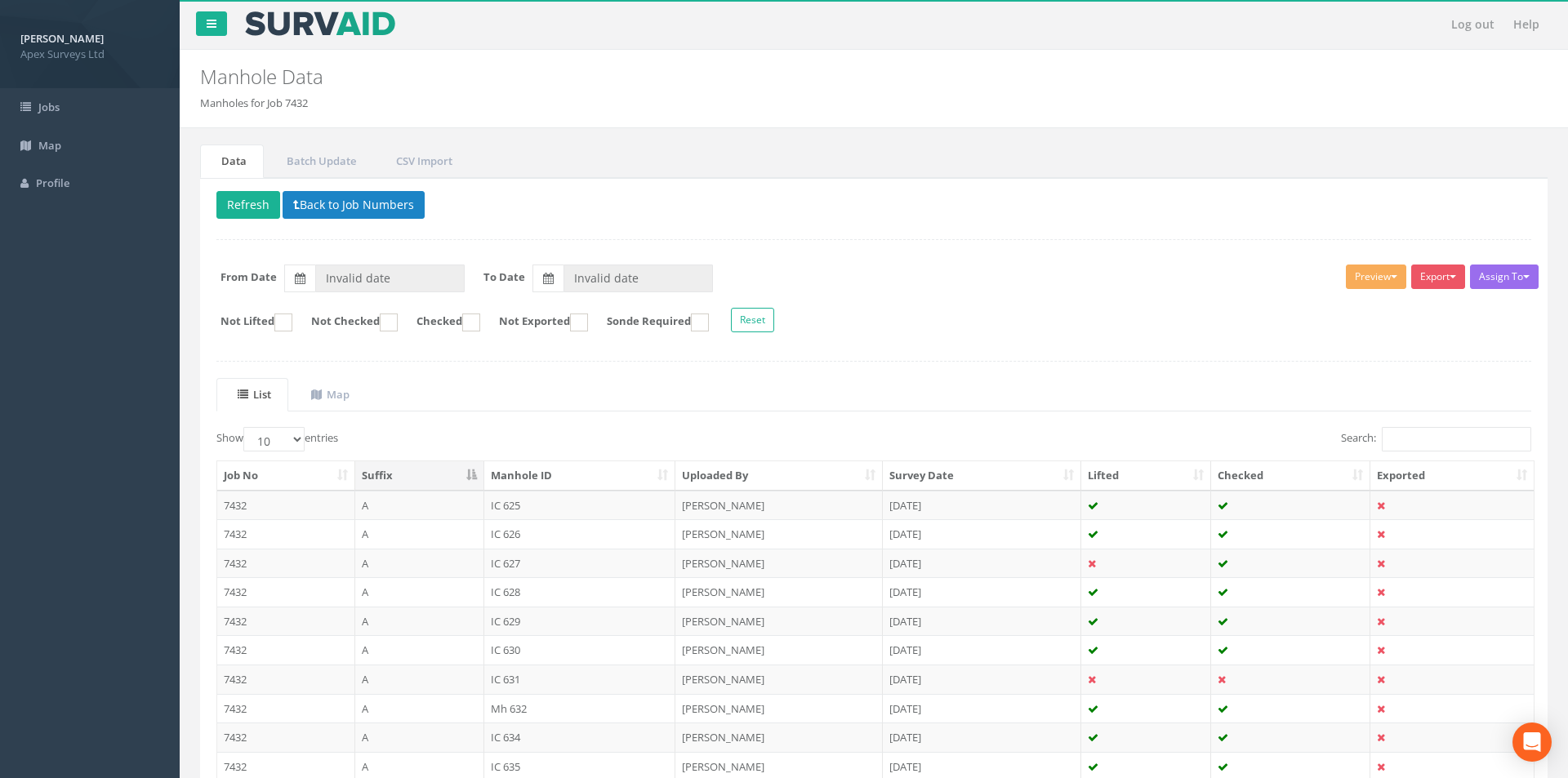
type input "[DATE]"
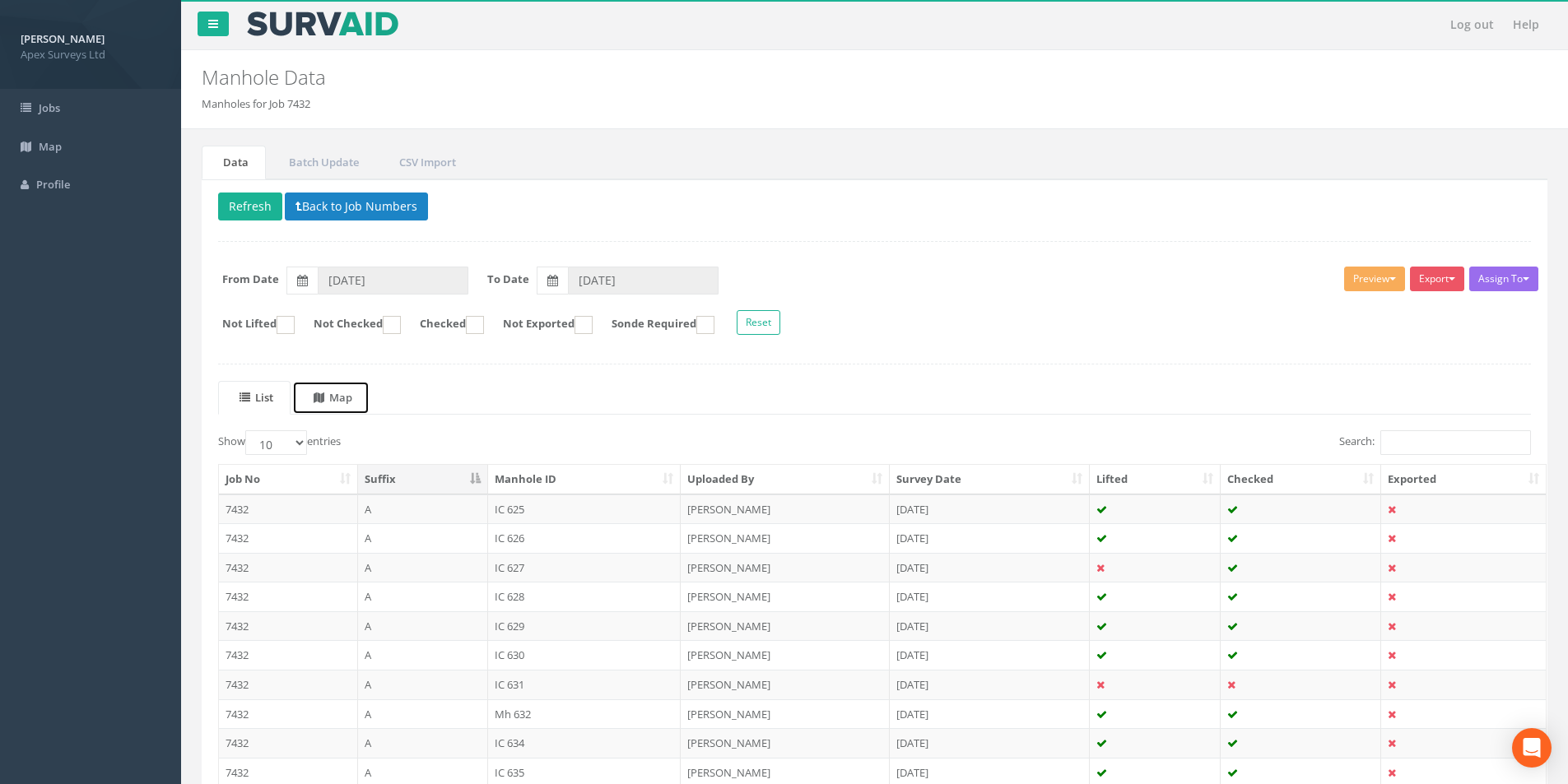
click at [338, 396] on uib-tab-heading "Map" at bounding box center [332, 397] width 38 height 15
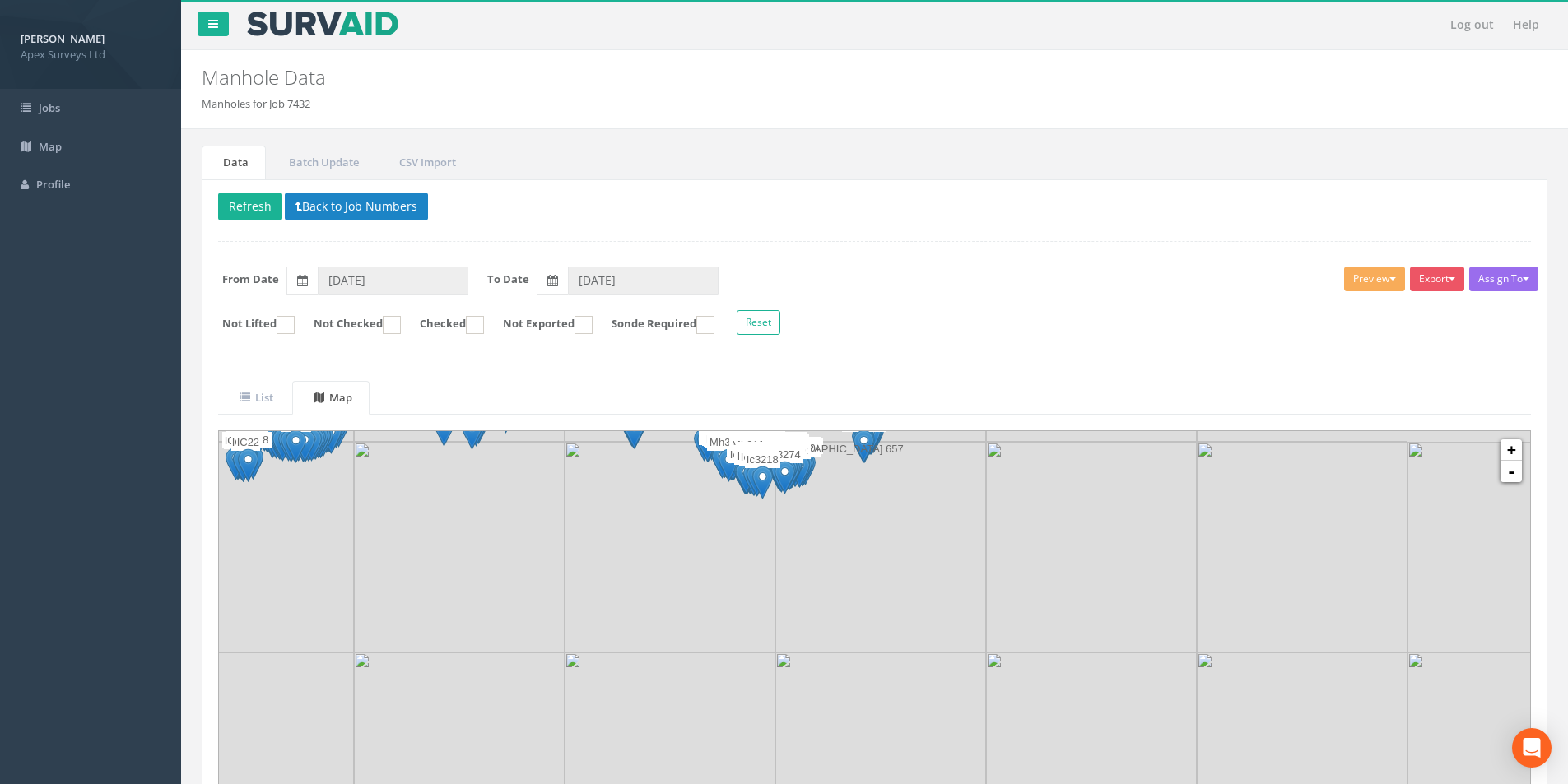
drag, startPoint x: 939, startPoint y: 603, endPoint x: 719, endPoint y: 378, distance: 314.7
click at [719, 378] on div "Delete Refresh Back to Job Numbers Assign To No Companies Added Export Heathrow…" at bounding box center [874, 519] width 1346 height 681
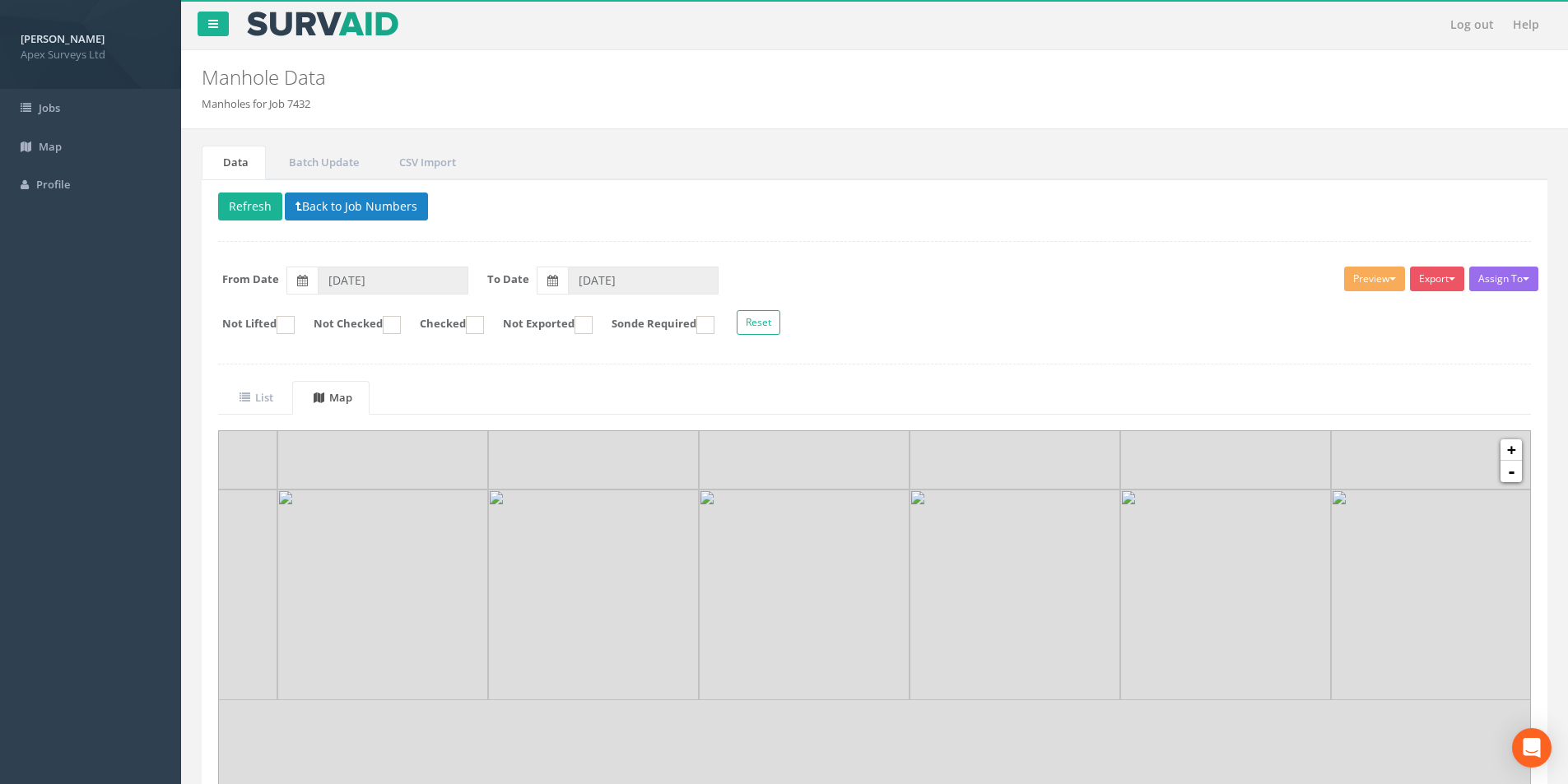
drag, startPoint x: 883, startPoint y: 648, endPoint x: 807, endPoint y: 477, distance: 187.1
click at [807, 477] on img at bounding box center [804, 384] width 211 height 211
drag, startPoint x: 902, startPoint y: 657, endPoint x: 825, endPoint y: 653, distance: 77.1
click at [825, 653] on img at bounding box center [731, 591] width 211 height 211
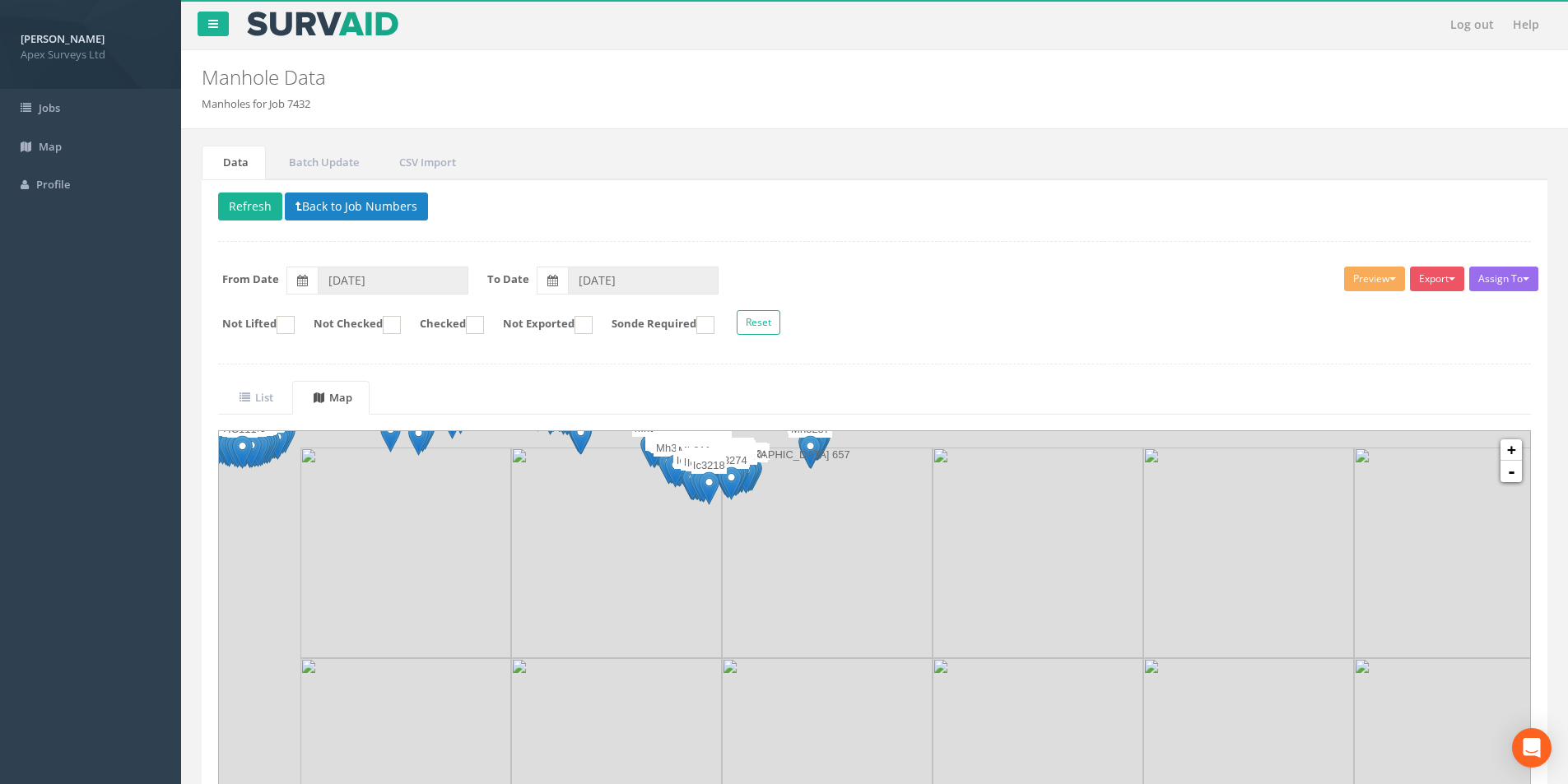
drag, startPoint x: 728, startPoint y: 542, endPoint x: 826, endPoint y: 730, distance: 212.0
click at [826, 730] on img at bounding box center [827, 763] width 211 height 211
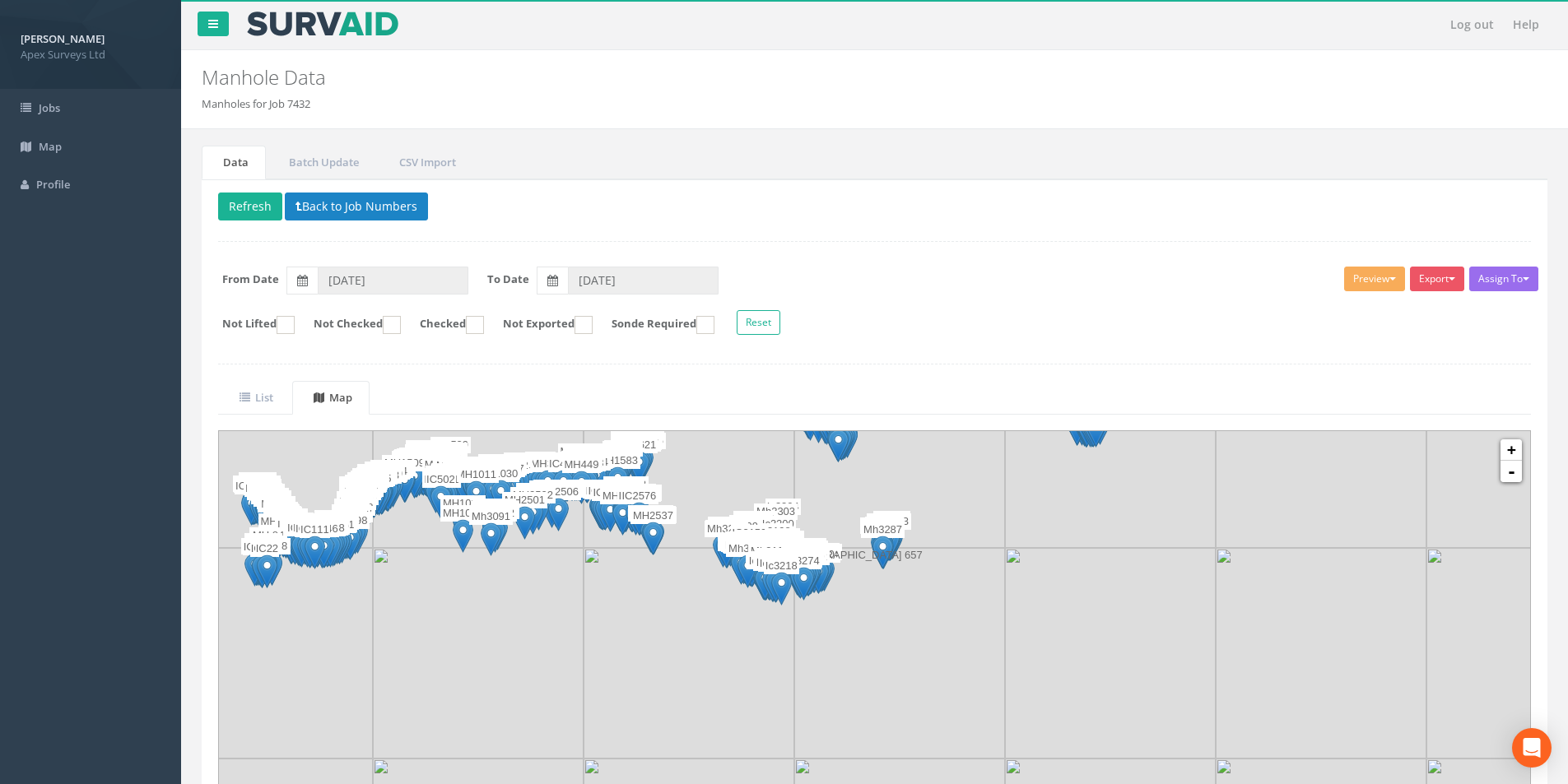
drag, startPoint x: 755, startPoint y: 592, endPoint x: 827, endPoint y: 700, distance: 129.8
click at [827, 700] on img at bounding box center [900, 653] width 211 height 211
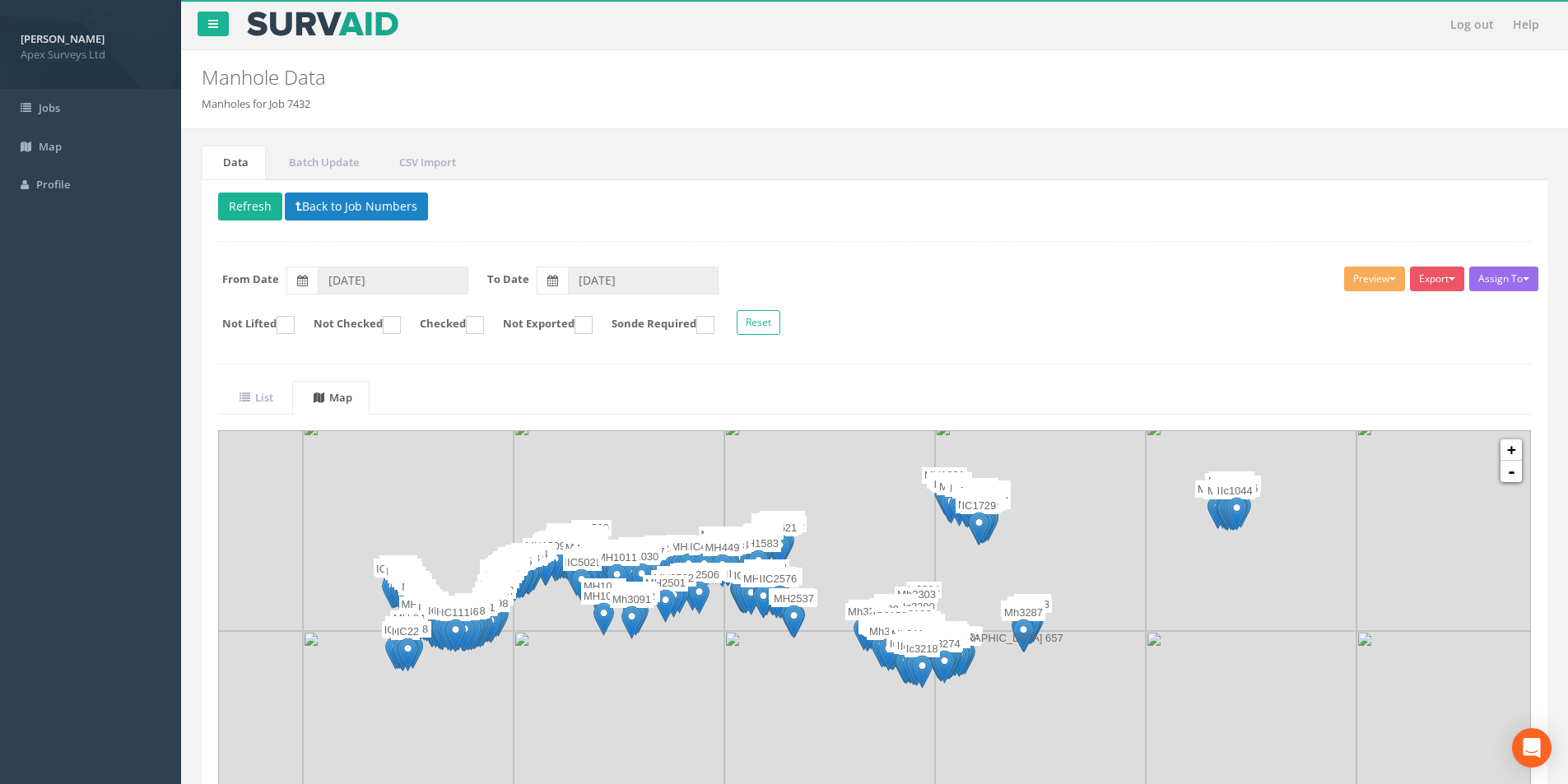
drag, startPoint x: 605, startPoint y: 588, endPoint x: 746, endPoint y: 672, distance: 164.1
click at [746, 672] on img at bounding box center [829, 736] width 211 height 211
